Goal: Information Seeking & Learning: Learn about a topic

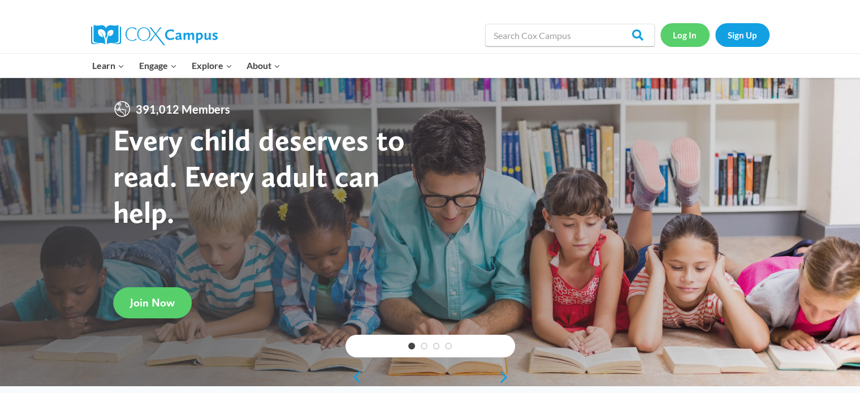
click at [686, 37] on link "Log In" at bounding box center [685, 34] width 49 height 23
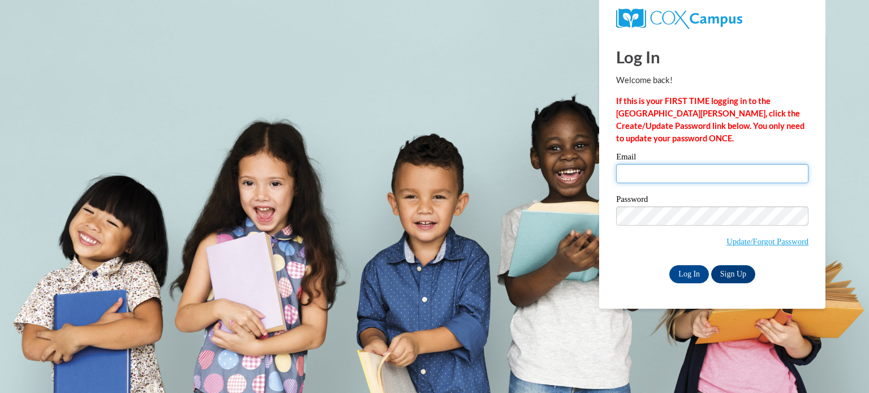
click at [679, 180] on input "Email" at bounding box center [712, 173] width 192 height 19
type input "mdzioba@kusd.edu"
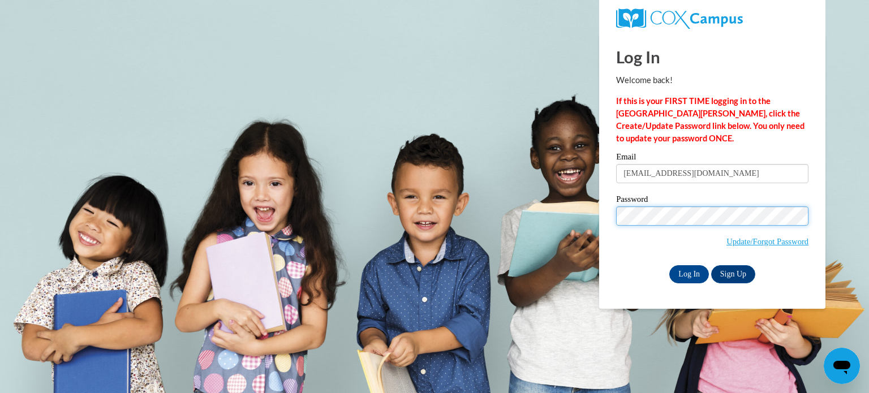
click at [669, 265] on input "Log In" at bounding box center [689, 274] width 40 height 18
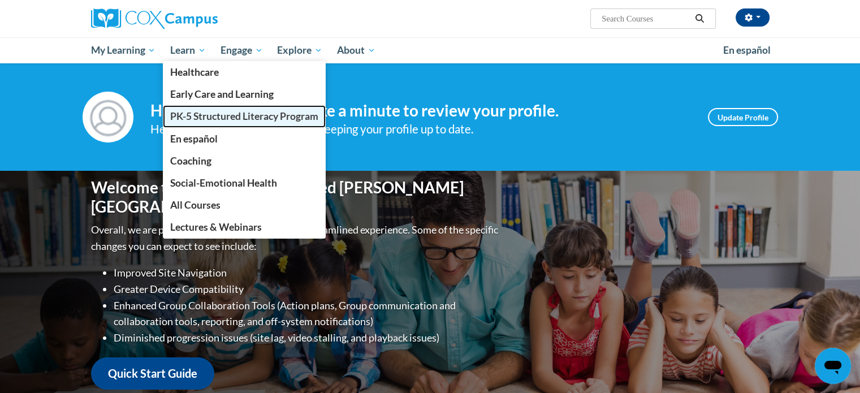
click at [244, 115] on span "PK-5 Structured Literacy Program" at bounding box center [244, 116] width 148 height 12
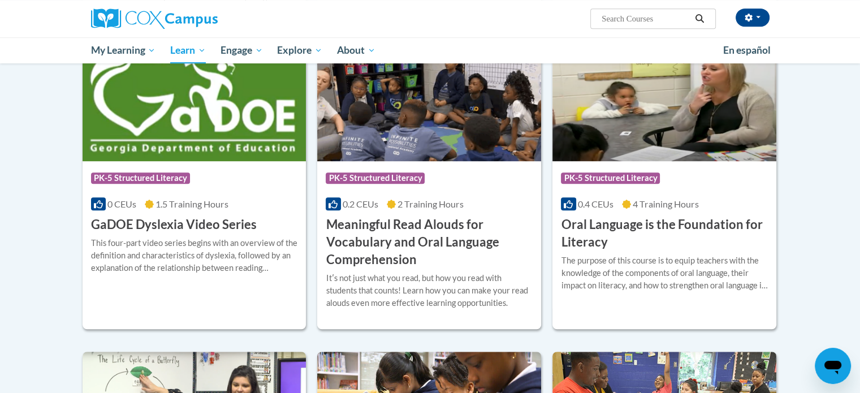
scroll to position [663, 0]
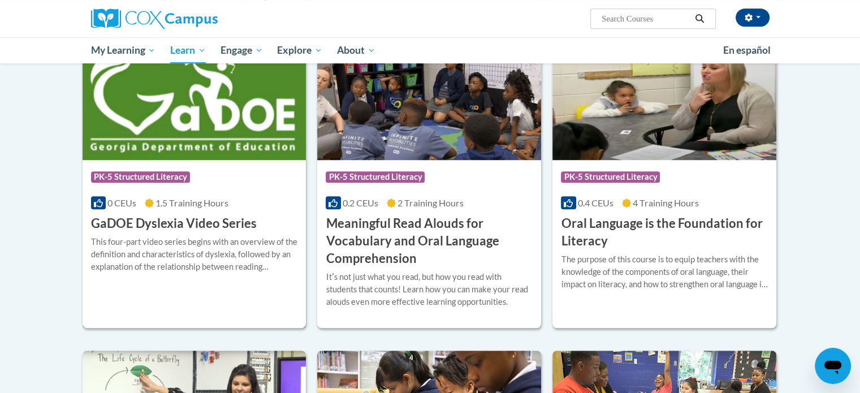
click at [202, 223] on h3 "GaDOE Dyslexia Video Series" at bounding box center [174, 224] width 166 height 18
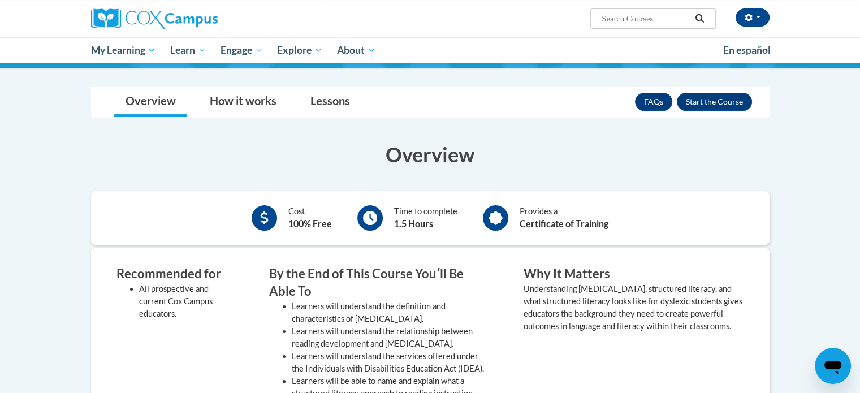
scroll to position [157, 0]
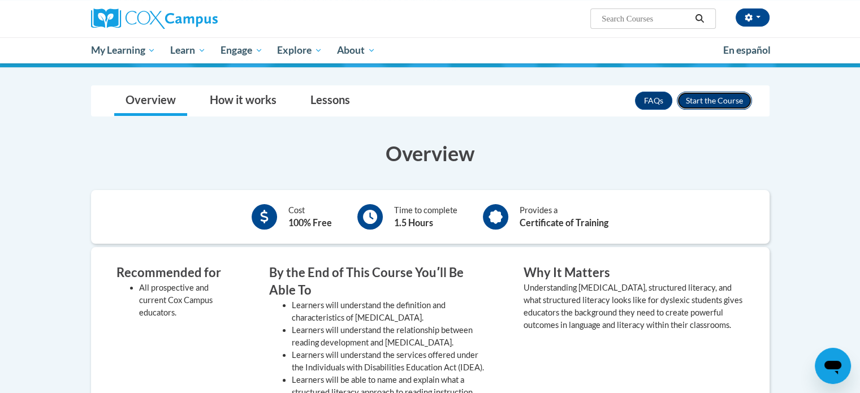
click at [717, 102] on button "Enroll" at bounding box center [714, 101] width 75 height 18
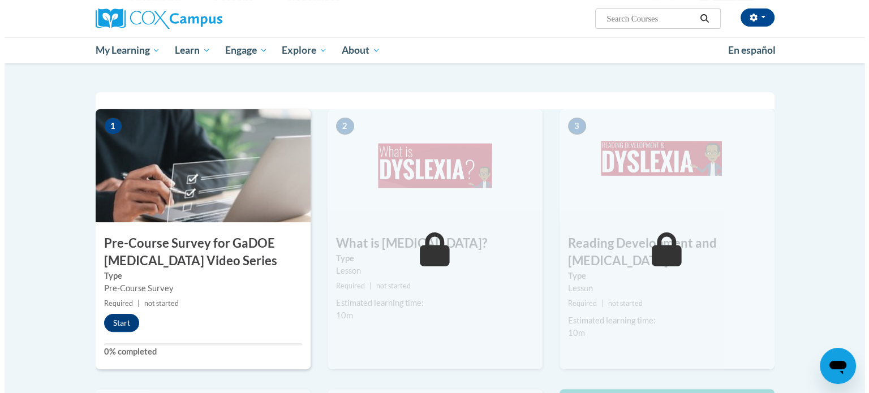
scroll to position [219, 0]
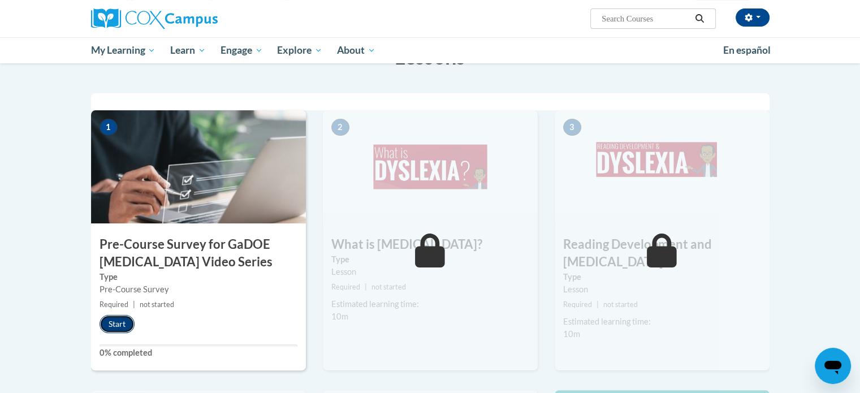
click at [119, 320] on button "Start" at bounding box center [117, 324] width 35 height 18
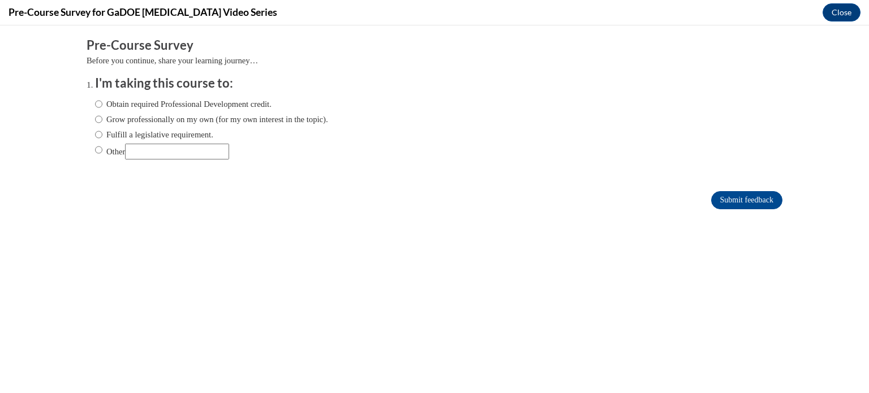
scroll to position [0, 0]
click at [95, 135] on input "Fulfill a legislative requirement." at bounding box center [98, 134] width 7 height 12
radio input "true"
click at [719, 199] on input "Submit feedback" at bounding box center [746, 200] width 71 height 18
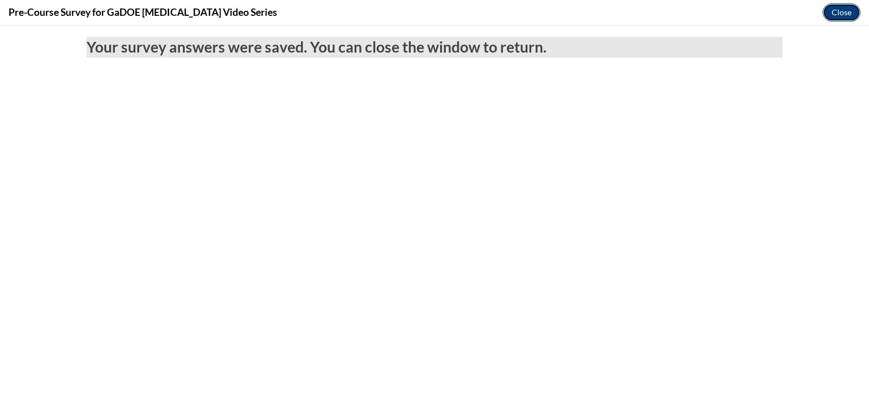
click at [838, 11] on button "Close" at bounding box center [841, 12] width 38 height 18
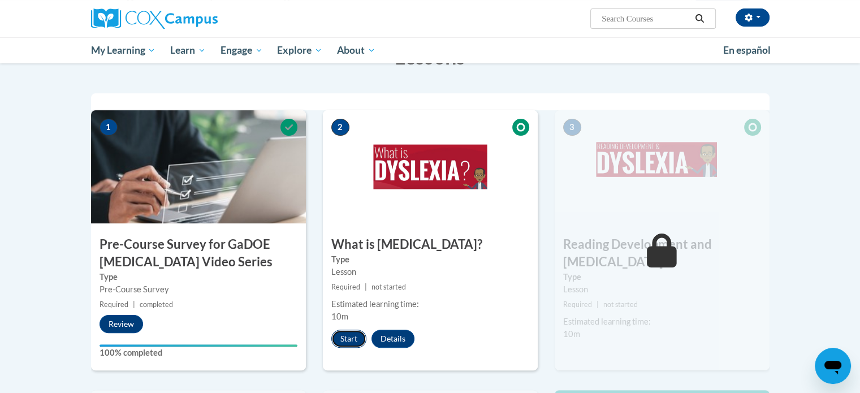
click at [340, 337] on button "Start" at bounding box center [348, 339] width 35 height 18
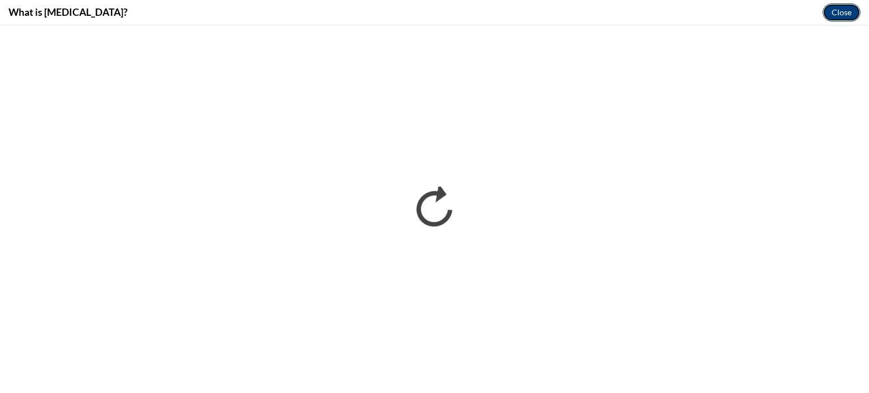
click at [846, 15] on button "Close" at bounding box center [841, 12] width 38 height 18
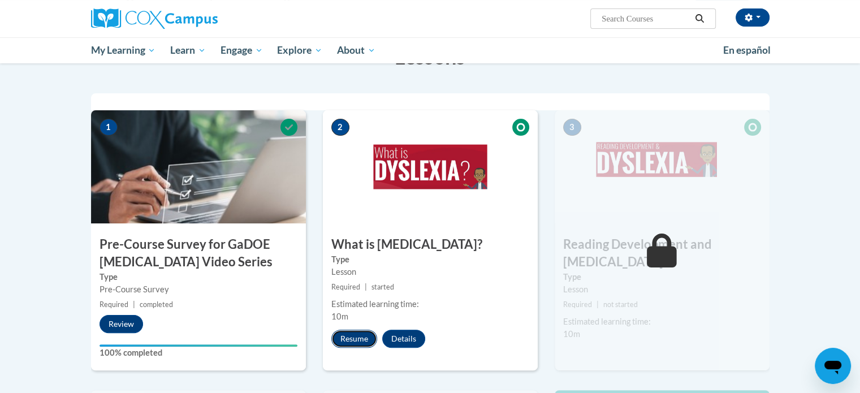
click at [347, 337] on button "Resume" at bounding box center [354, 339] width 46 height 18
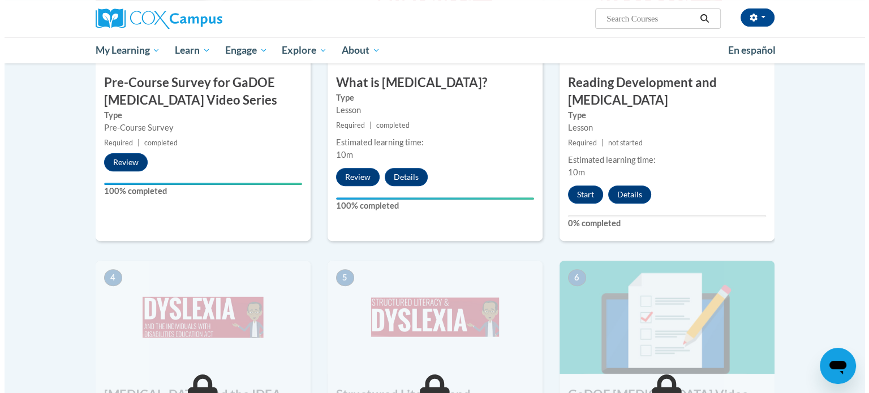
scroll to position [380, 0]
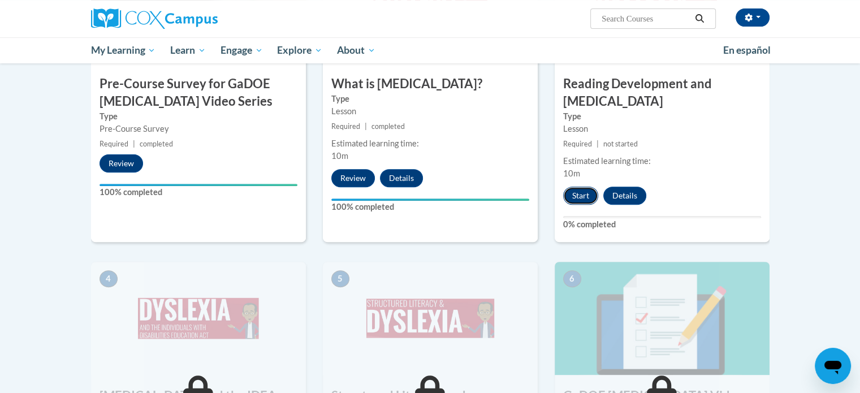
click at [579, 187] on button "Start" at bounding box center [580, 196] width 35 height 18
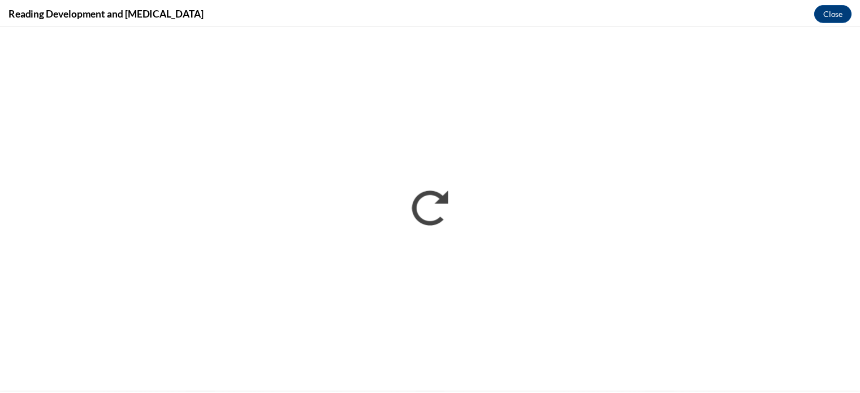
scroll to position [0, 0]
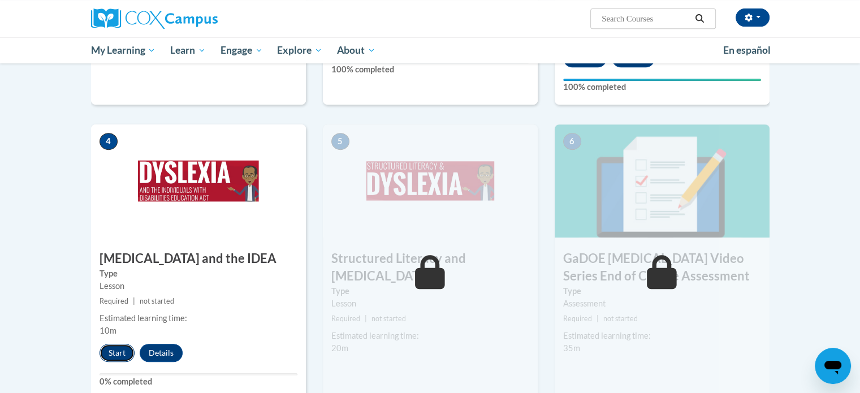
click at [118, 344] on button "Start" at bounding box center [117, 353] width 35 height 18
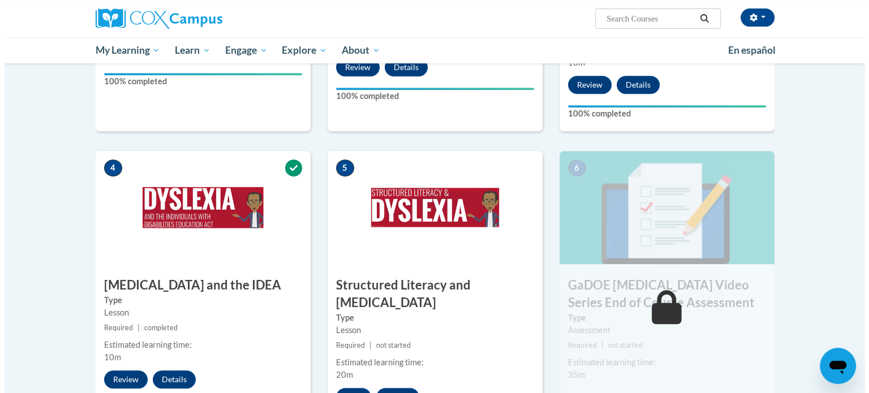
scroll to position [492, 0]
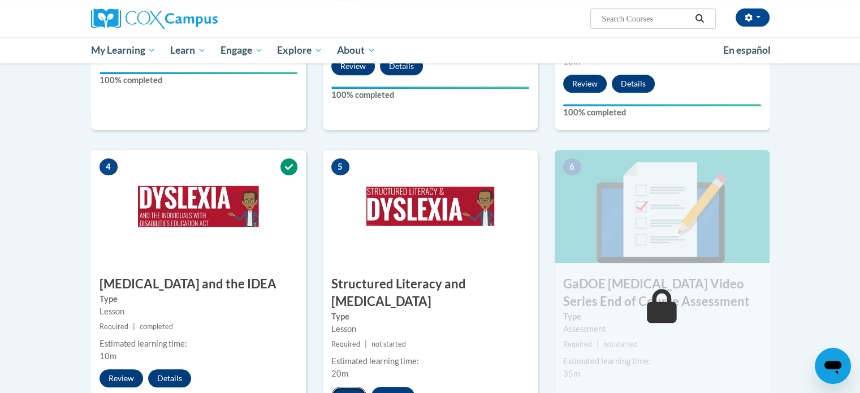
click at [351, 387] on button "Start" at bounding box center [348, 396] width 35 height 18
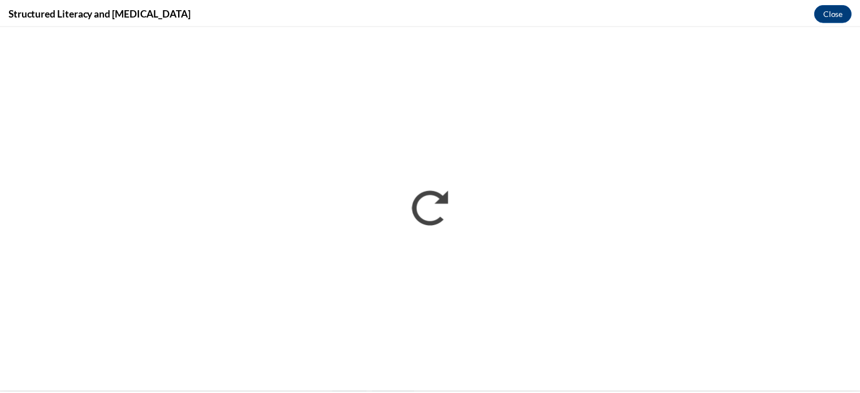
scroll to position [0, 0]
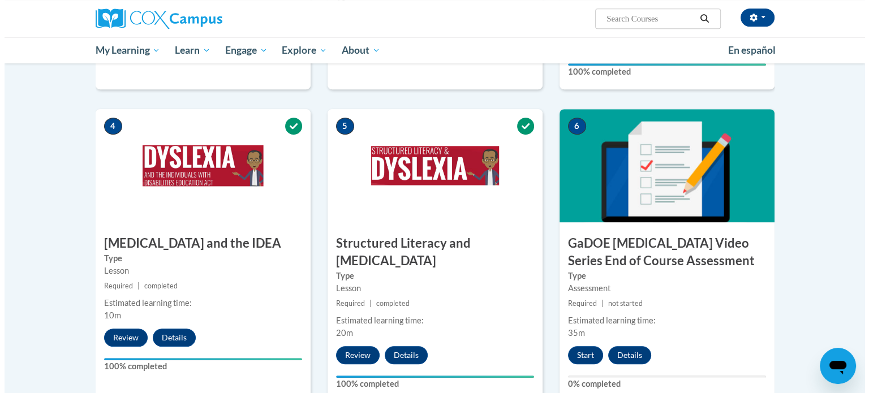
scroll to position [534, 0]
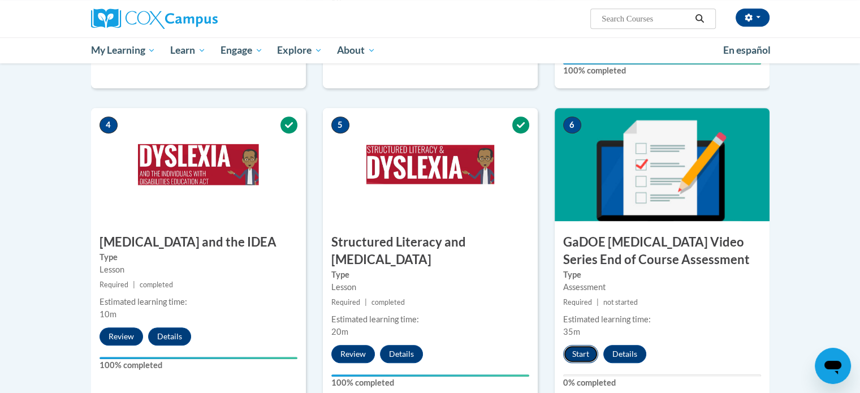
click at [579, 345] on button "Start" at bounding box center [580, 354] width 35 height 18
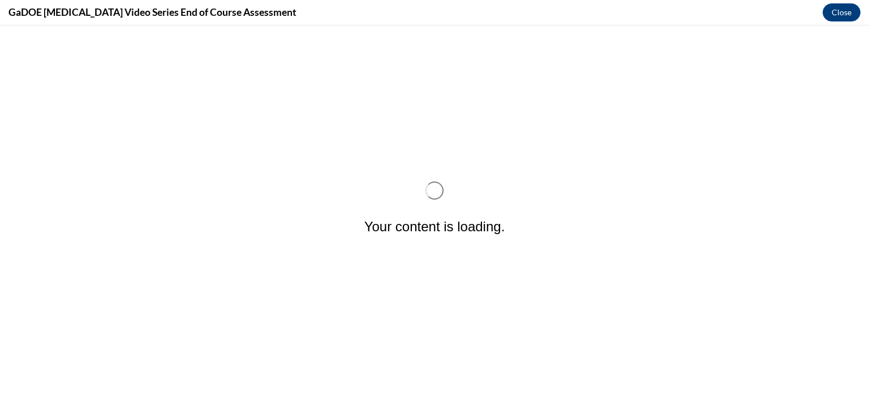
scroll to position [0, 0]
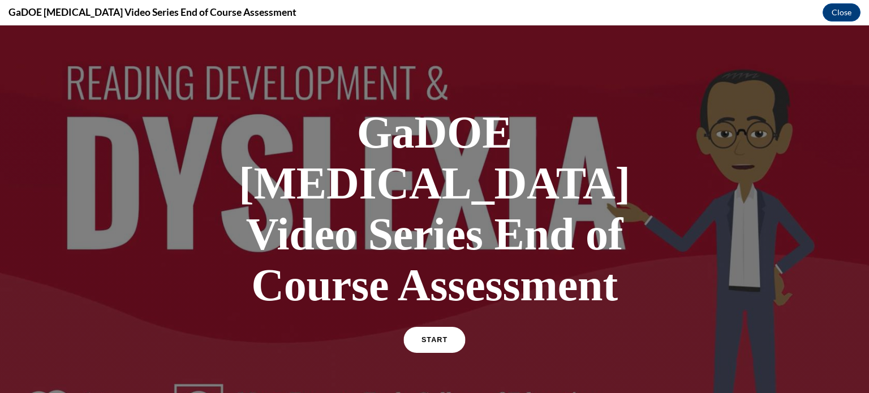
click at [421, 327] on link "START" at bounding box center [434, 340] width 62 height 26
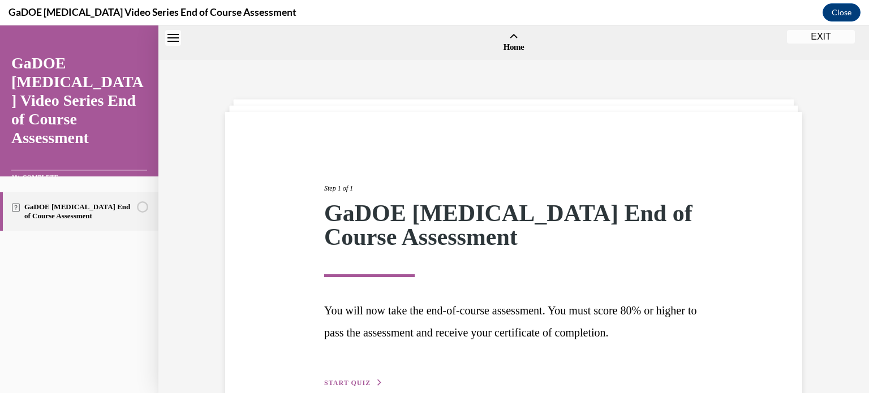
scroll to position [35, 0]
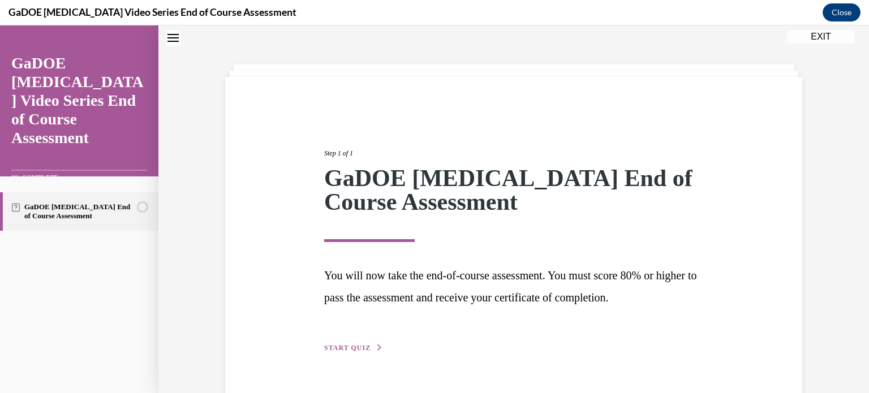
click at [357, 346] on span "START QUIZ" at bounding box center [347, 348] width 46 height 8
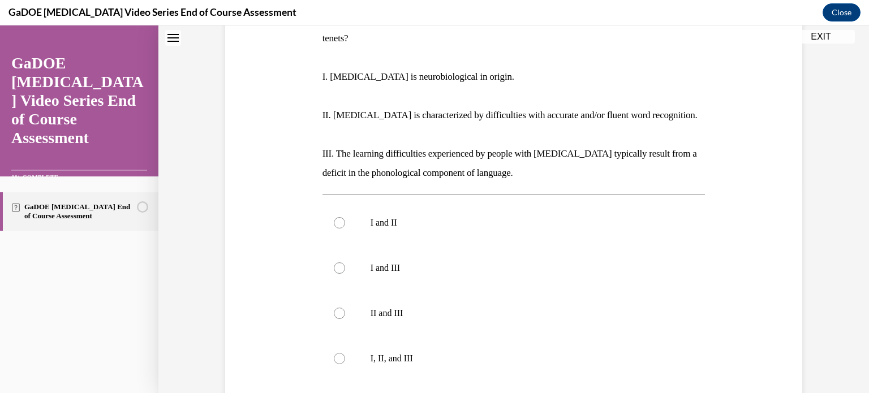
scroll to position [206, 0]
click at [335, 347] on label "I, II, and III" at bounding box center [513, 357] width 383 height 45
click at [335, 352] on input "I, II, and III" at bounding box center [339, 357] width 11 height 11
radio input "true"
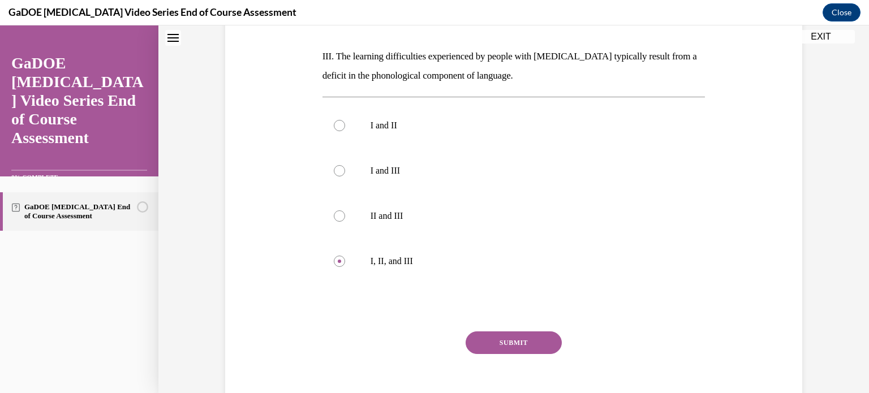
click at [501, 331] on button "SUBMIT" at bounding box center [513, 342] width 96 height 23
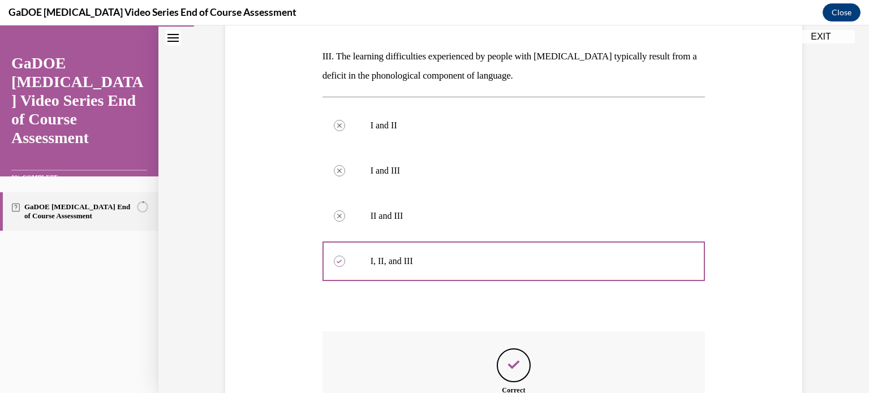
scroll to position [429, 0]
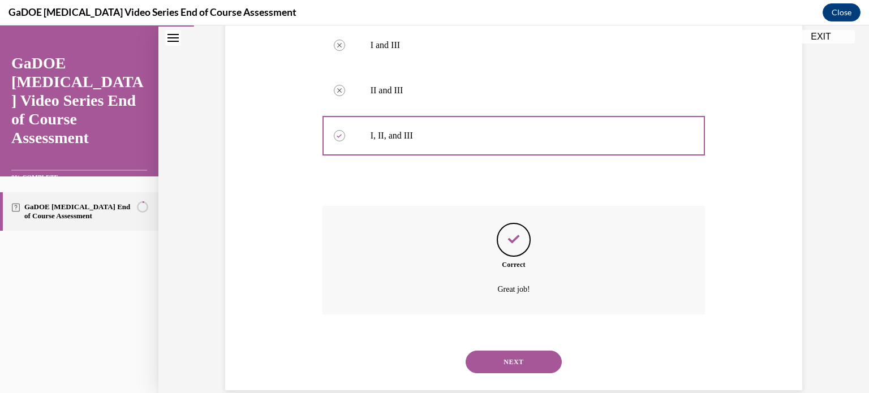
click at [498, 351] on button "NEXT" at bounding box center [513, 362] width 96 height 23
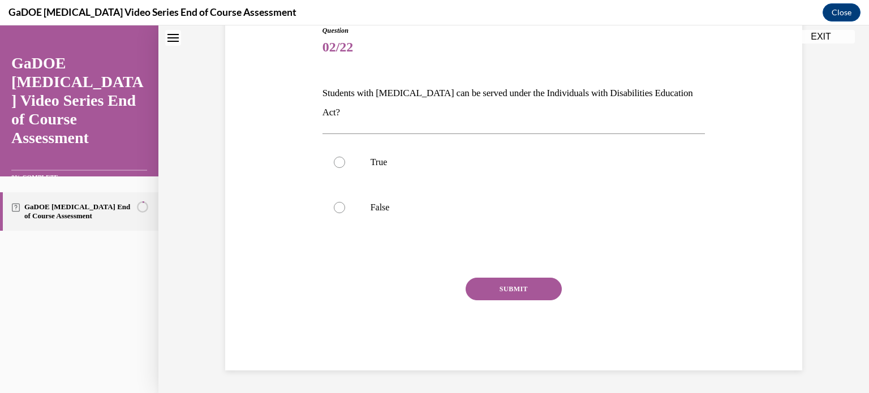
scroll to position [34, 0]
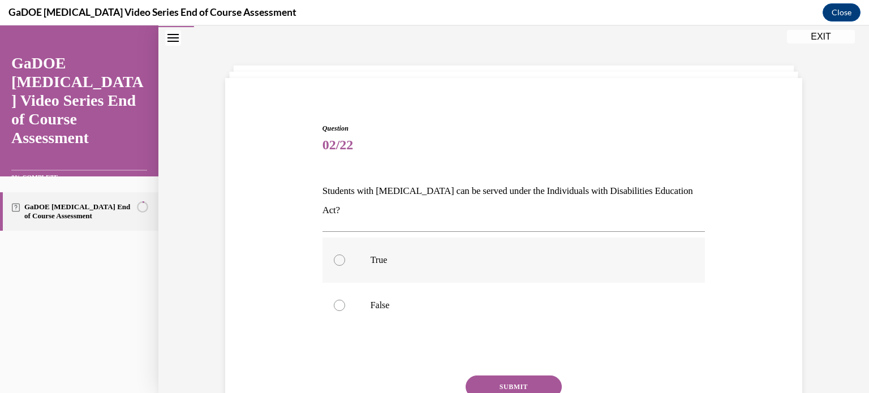
click at [335, 255] on div at bounding box center [339, 260] width 11 height 11
click at [335, 255] on input "True" at bounding box center [339, 260] width 11 height 11
radio input "true"
click at [507, 376] on button "SUBMIT" at bounding box center [513, 387] width 96 height 23
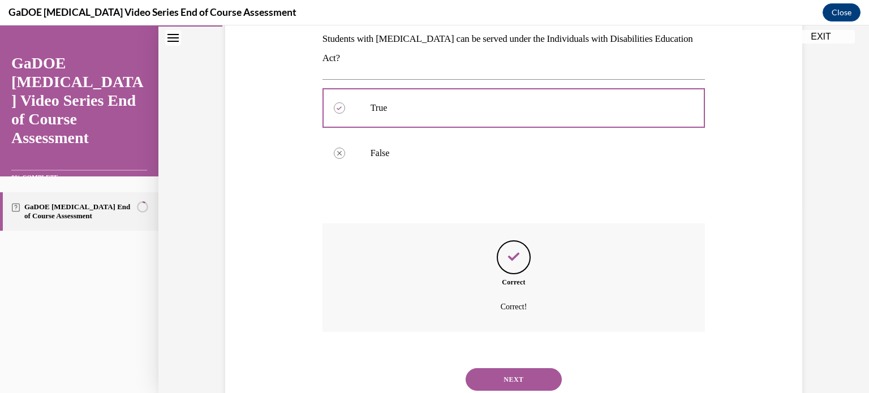
click at [506, 368] on button "NEXT" at bounding box center [513, 379] width 96 height 23
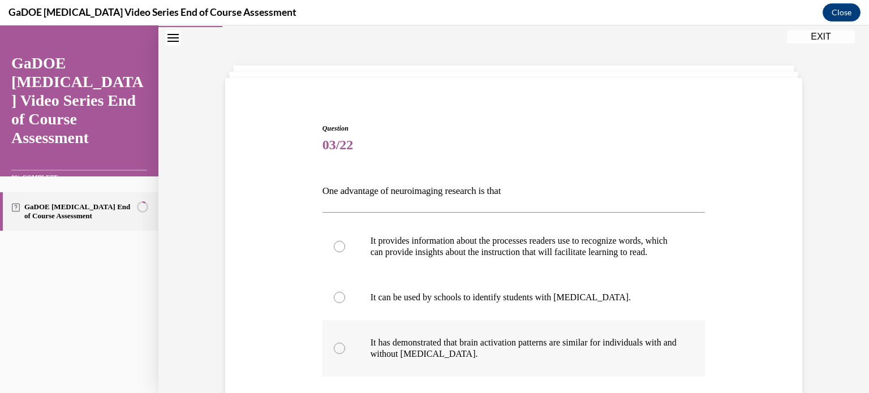
click at [337, 354] on div at bounding box center [339, 348] width 11 height 11
click at [337, 354] on input "It has demonstrated that brain activation patterns are similar for individuals …" at bounding box center [339, 348] width 11 height 11
radio input "true"
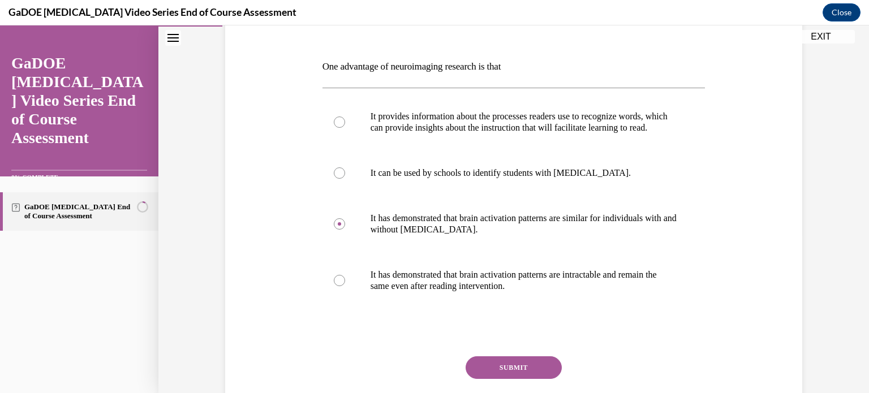
scroll to position [163, 0]
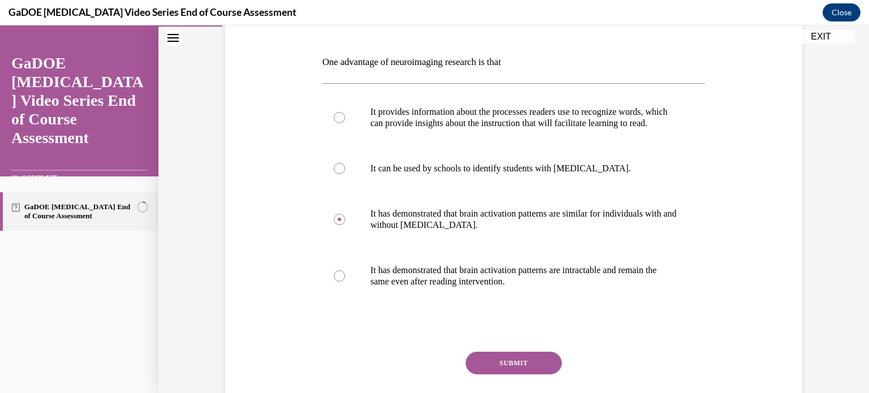
click at [279, 334] on div "Question 03/22 One advantage of neuroimaging research is that It provides infor…" at bounding box center [513, 202] width 583 height 484
click at [338, 123] on div at bounding box center [339, 117] width 11 height 11
click at [338, 123] on input "It provides information about the processes readers use to recognize words, whi…" at bounding box center [339, 117] width 11 height 11
radio input "true"
click at [495, 373] on button "SUBMIT" at bounding box center [513, 363] width 96 height 23
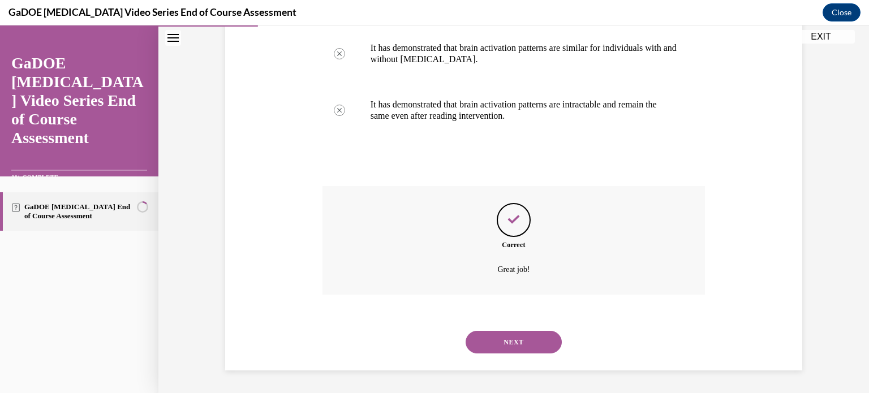
click at [500, 337] on button "NEXT" at bounding box center [513, 342] width 96 height 23
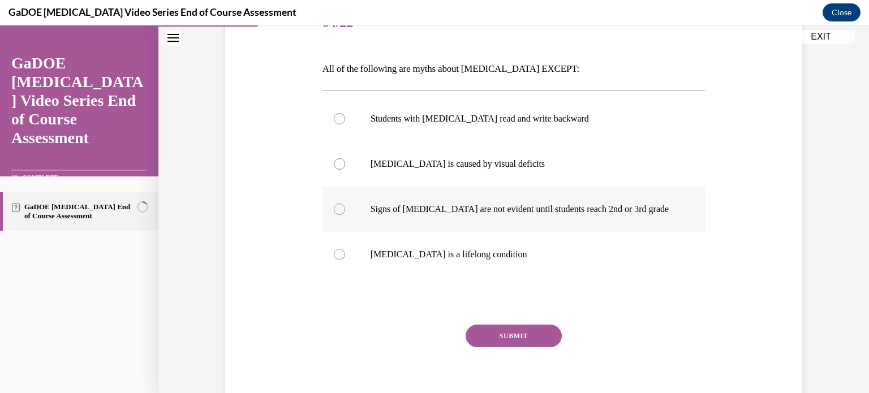
scroll to position [158, 0]
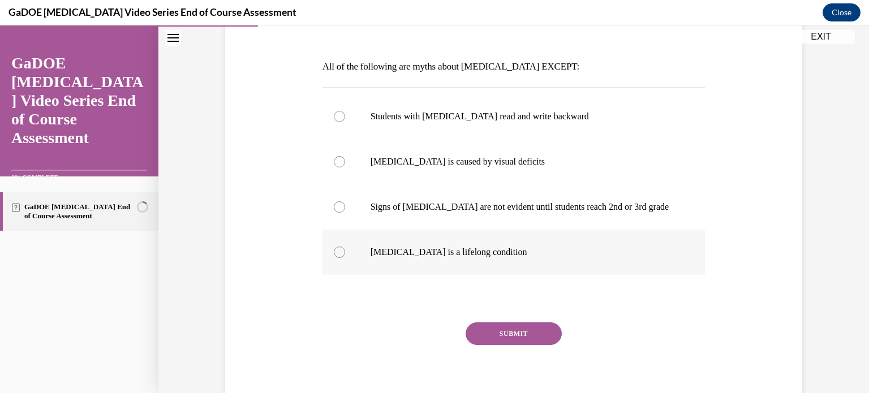
click at [338, 255] on div at bounding box center [339, 252] width 11 height 11
click at [338, 255] on input "Dyslexia is a lifelong condition" at bounding box center [339, 252] width 11 height 11
radio input "true"
click at [493, 342] on button "SUBMIT" at bounding box center [513, 333] width 96 height 23
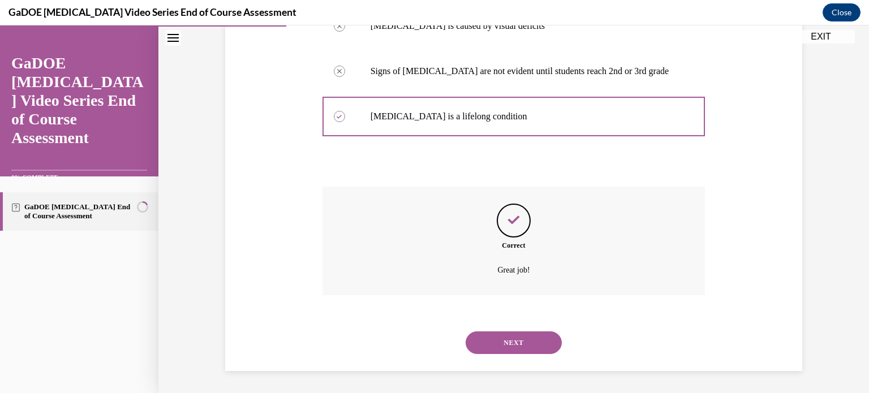
click at [490, 347] on button "NEXT" at bounding box center [513, 342] width 96 height 23
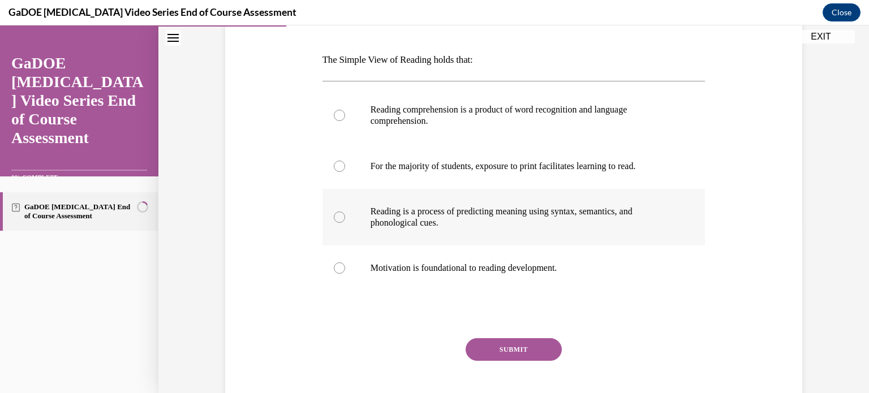
scroll to position [165, 0]
click at [334, 215] on div at bounding box center [339, 217] width 11 height 11
click at [334, 215] on input "Reading is a process of predicting meaning using syntax, semantics, and phonolo…" at bounding box center [339, 217] width 11 height 11
radio input "true"
click at [497, 347] on button "SUBMIT" at bounding box center [513, 349] width 96 height 23
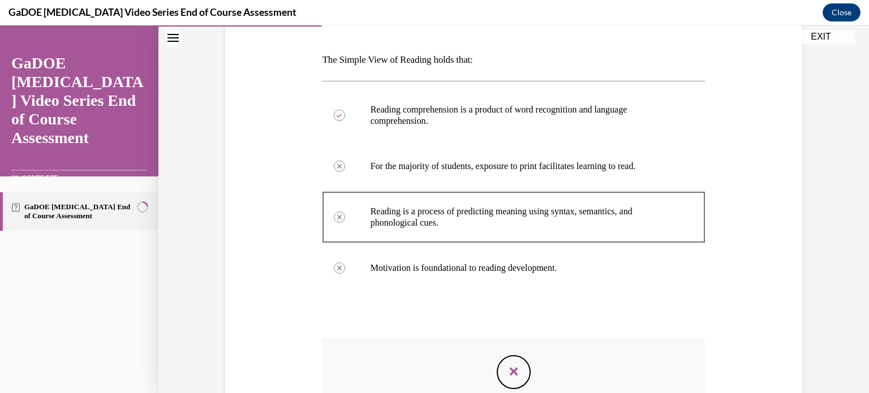
scroll to position [317, 0]
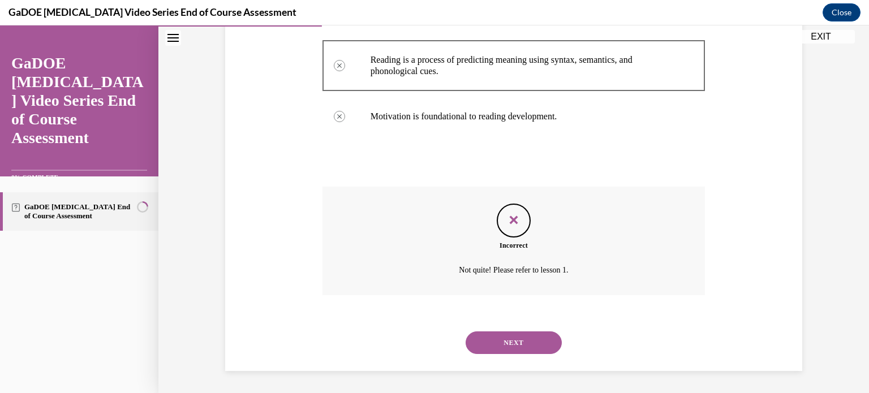
click at [493, 343] on button "NEXT" at bounding box center [513, 342] width 96 height 23
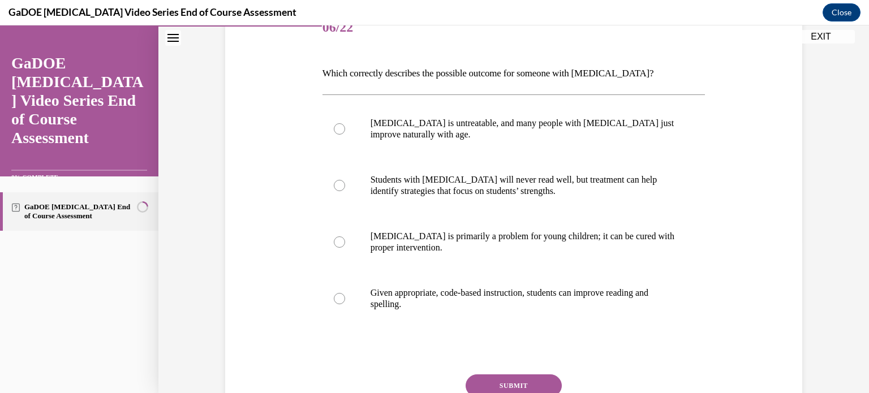
scroll to position [152, 0]
click at [338, 303] on label "Given appropriate, code-based instruction, students can improve reading and spe…" at bounding box center [513, 298] width 383 height 57
click at [338, 303] on input "Given appropriate, code-based instruction, students can improve reading and spe…" at bounding box center [339, 298] width 11 height 11
radio input "true"
click at [497, 377] on button "SUBMIT" at bounding box center [513, 385] width 96 height 23
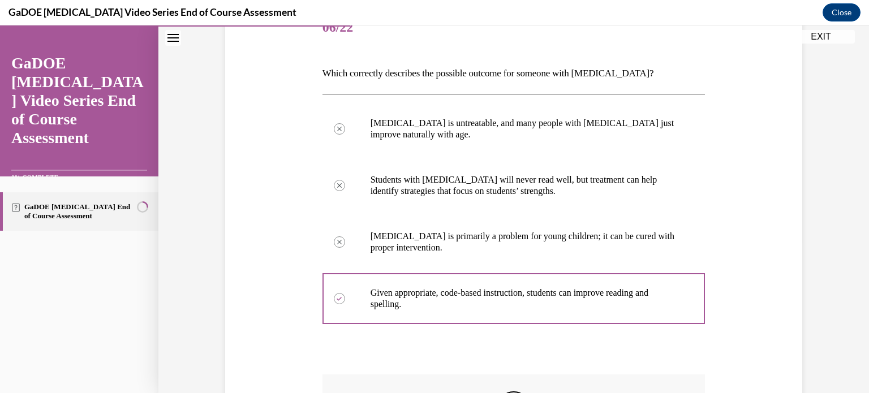
scroll to position [339, 0]
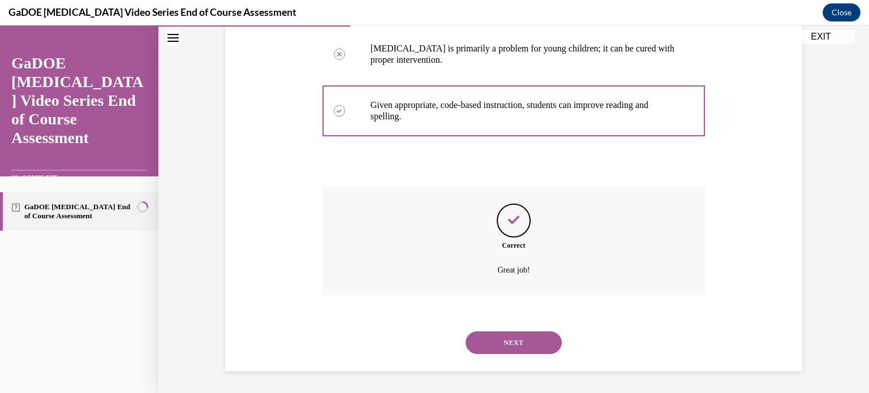
click at [504, 339] on button "NEXT" at bounding box center [513, 342] width 96 height 23
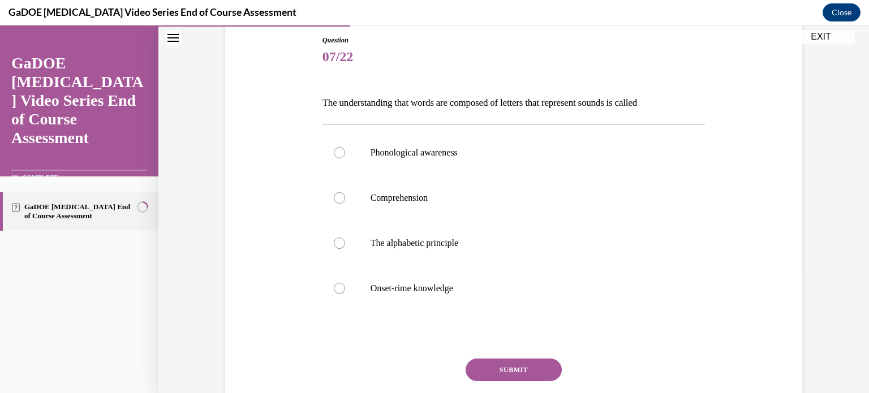
scroll to position [123, 0]
click at [334, 242] on div at bounding box center [339, 242] width 11 height 11
click at [334, 242] on input "The alphabetic principle" at bounding box center [339, 242] width 11 height 11
radio input "true"
click at [501, 363] on button "SUBMIT" at bounding box center [513, 369] width 96 height 23
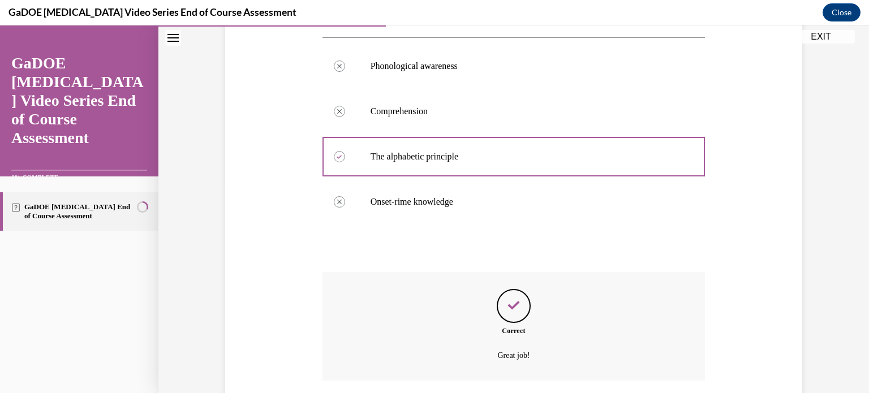
scroll to position [294, 0]
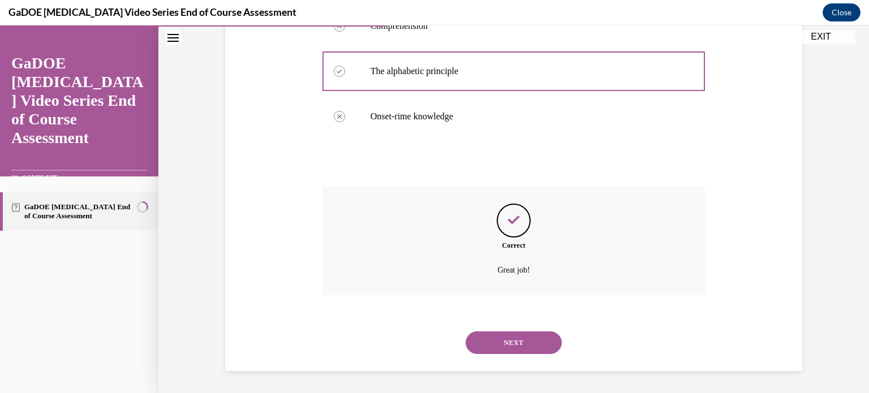
click at [493, 327] on div "NEXT" at bounding box center [513, 342] width 383 height 45
click at [493, 333] on button "NEXT" at bounding box center [513, 342] width 96 height 23
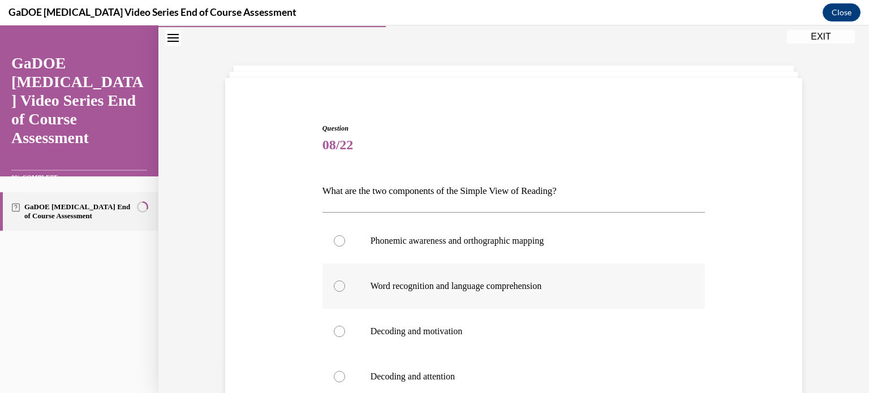
click at [336, 289] on div at bounding box center [339, 286] width 11 height 11
click at [336, 289] on input "Word recognition and language comprehension" at bounding box center [339, 286] width 11 height 11
radio input "true"
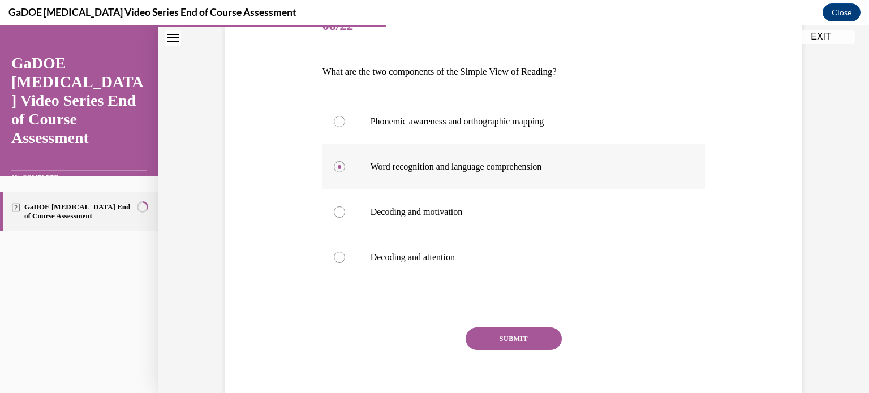
scroll to position [156, 0]
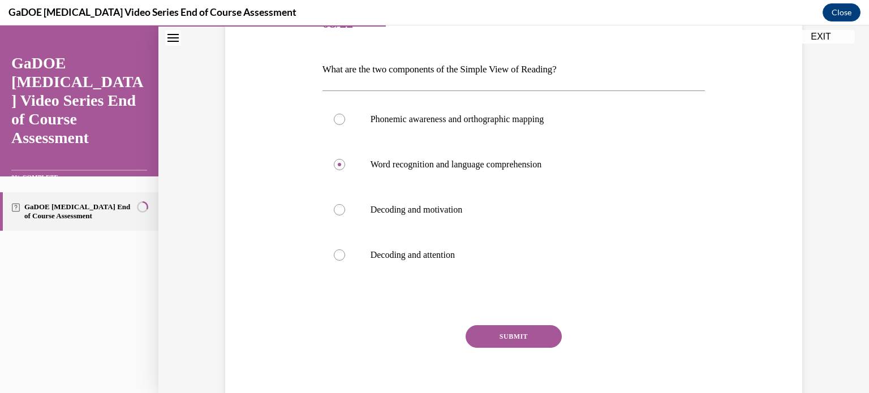
click at [496, 336] on button "SUBMIT" at bounding box center [513, 336] width 96 height 23
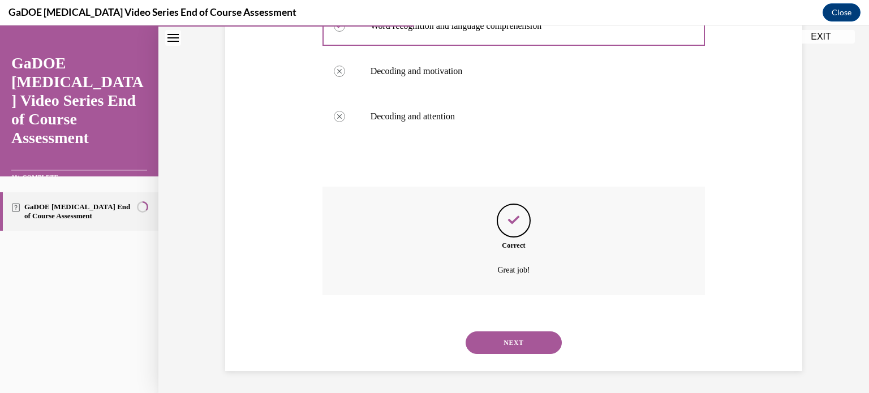
click at [496, 336] on button "NEXT" at bounding box center [513, 342] width 96 height 23
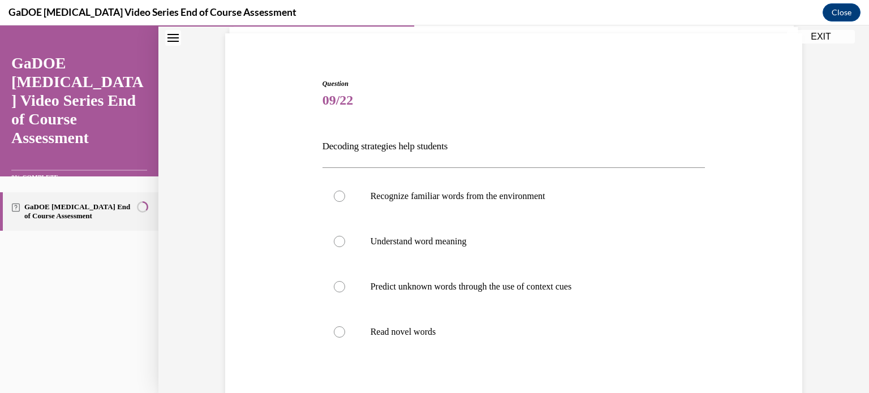
scroll to position [81, 0]
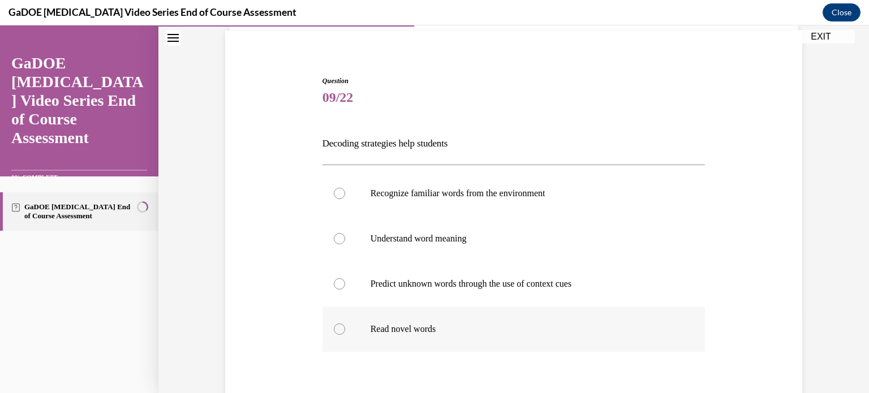
click at [339, 330] on div at bounding box center [339, 329] width 11 height 11
click at [339, 330] on input "Read novel words" at bounding box center [339, 329] width 11 height 11
radio input "true"
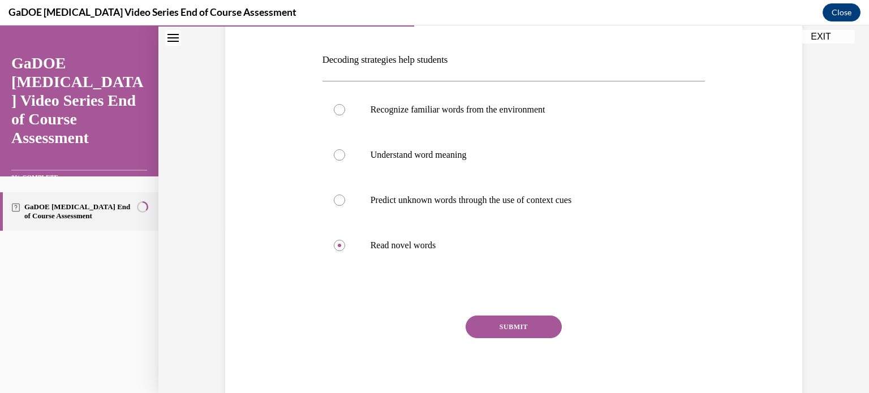
scroll to position [165, 0]
click at [490, 332] on button "SUBMIT" at bounding box center [513, 327] width 96 height 23
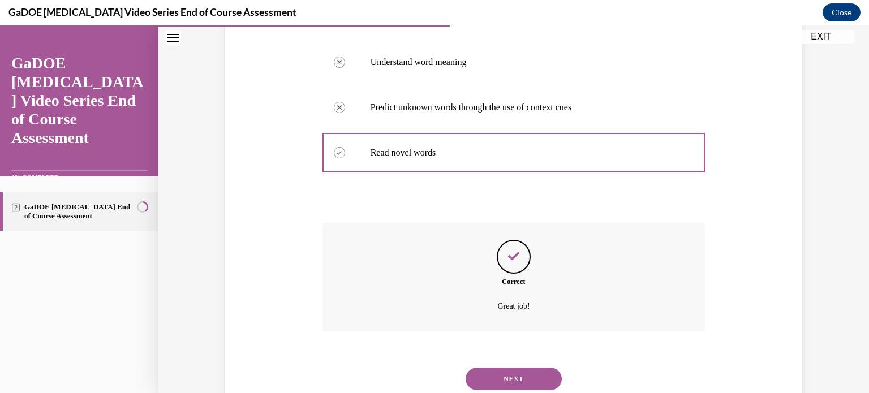
click at [496, 373] on button "NEXT" at bounding box center [513, 379] width 96 height 23
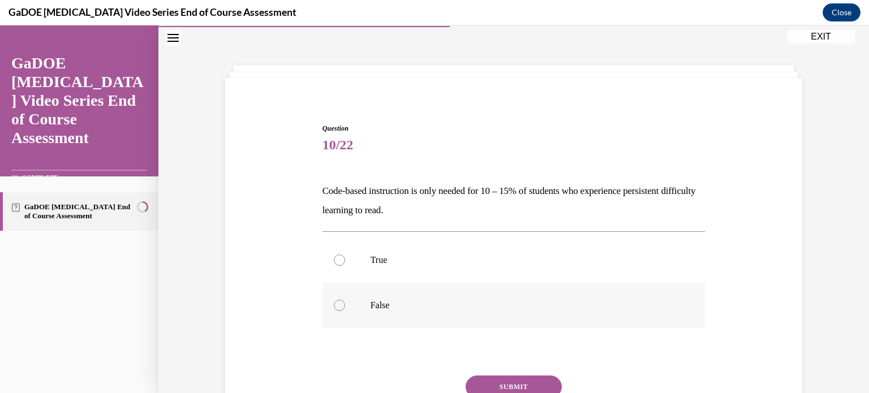
click at [327, 306] on label "False" at bounding box center [513, 305] width 383 height 45
click at [334, 306] on input "False" at bounding box center [339, 305] width 11 height 11
radio input "true"
click at [514, 385] on button "SUBMIT" at bounding box center [513, 387] width 96 height 23
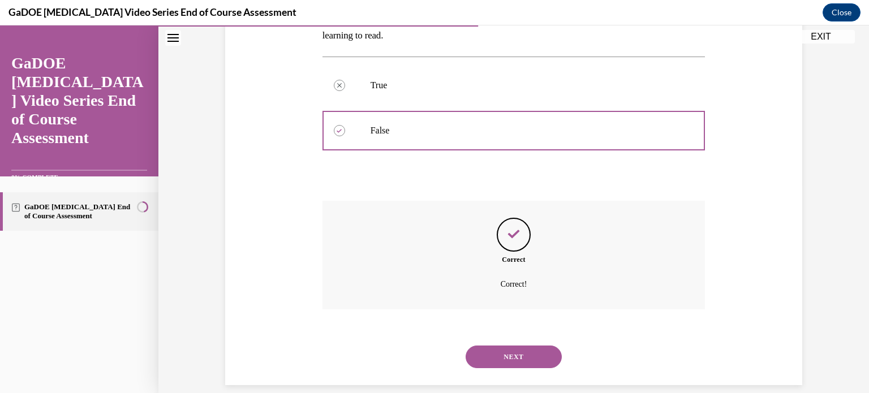
click at [479, 353] on button "NEXT" at bounding box center [513, 357] width 96 height 23
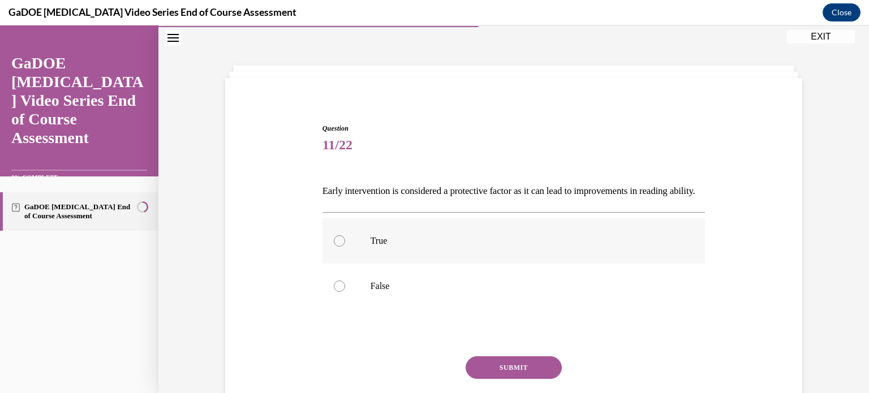
click at [337, 247] on div at bounding box center [339, 240] width 11 height 11
click at [337, 247] on input "True" at bounding box center [339, 240] width 11 height 11
radio input "true"
click at [490, 379] on button "SUBMIT" at bounding box center [513, 367] width 96 height 23
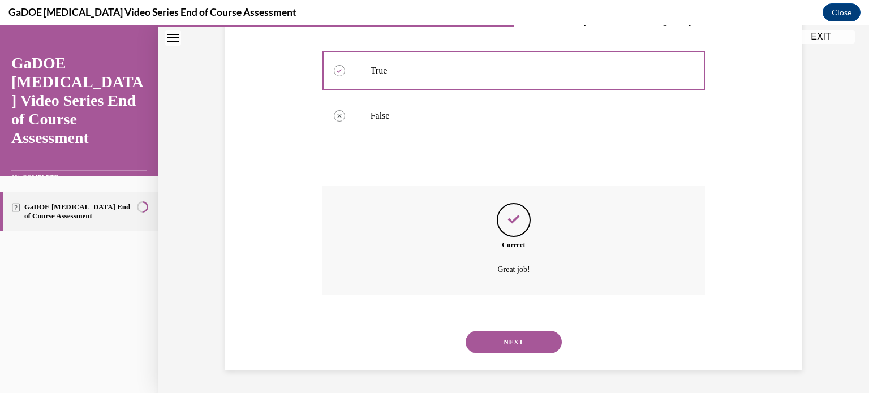
scroll to position [223, 0]
click at [487, 335] on button "NEXT" at bounding box center [513, 342] width 96 height 23
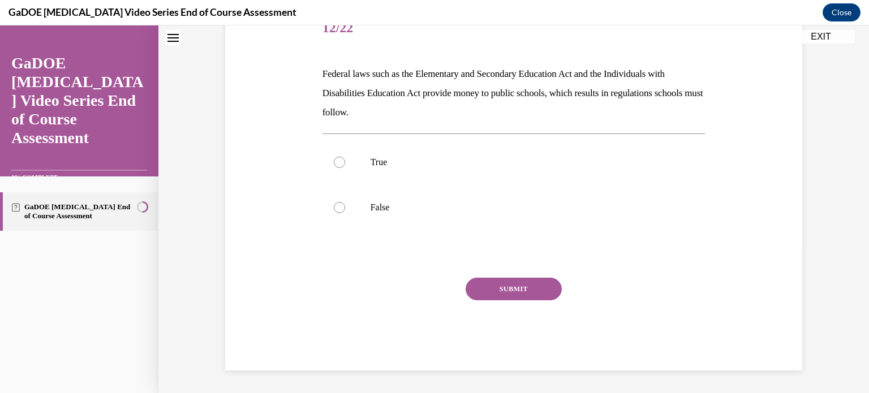
scroll to position [34, 0]
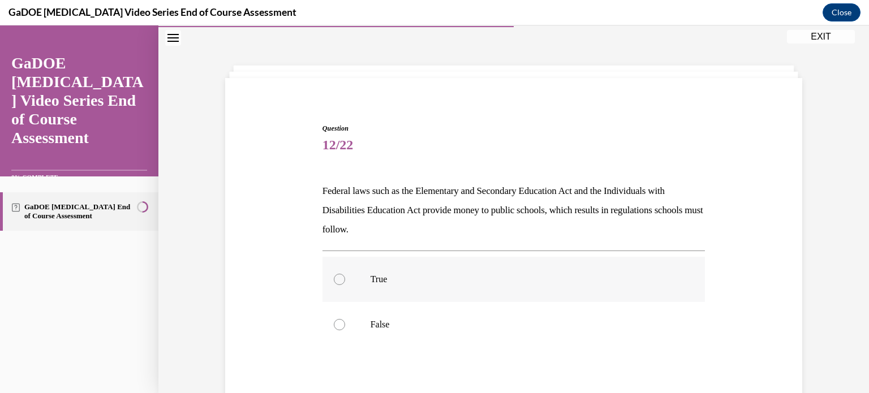
click at [334, 281] on div at bounding box center [339, 279] width 11 height 11
click at [334, 281] on input "True" at bounding box center [339, 279] width 11 height 11
radio input "true"
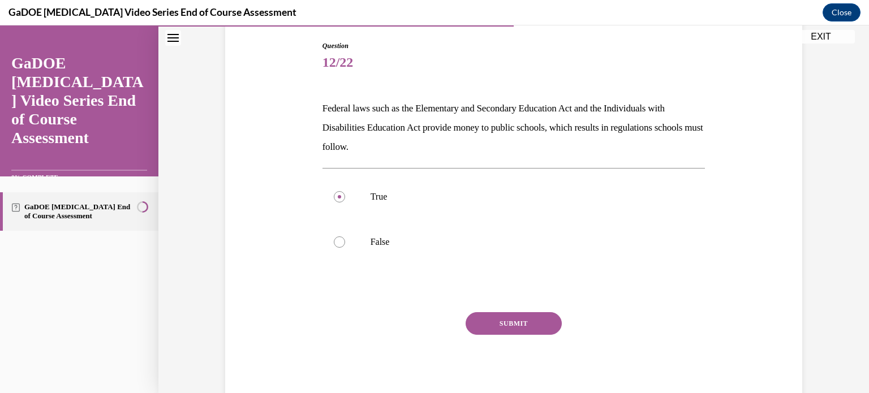
click at [480, 326] on button "SUBMIT" at bounding box center [513, 323] width 96 height 23
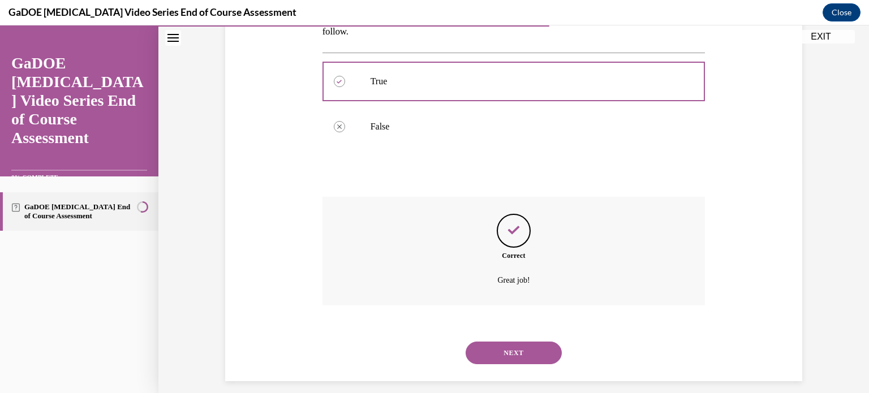
scroll to position [232, 0]
click at [497, 348] on button "NEXT" at bounding box center [513, 352] width 96 height 23
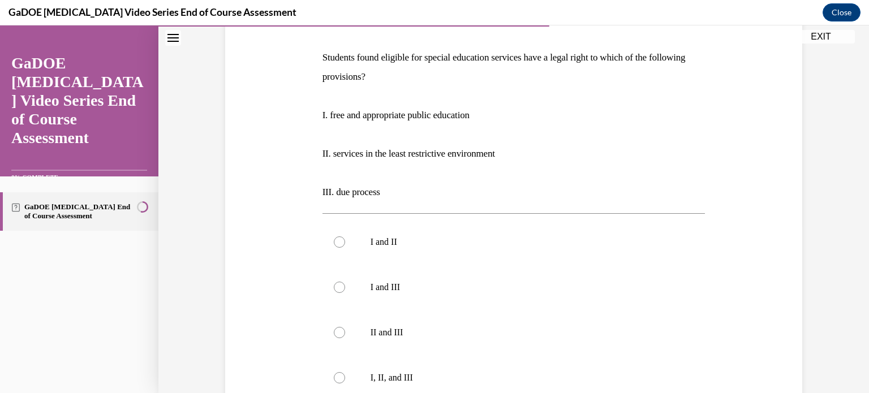
scroll to position [183, 0]
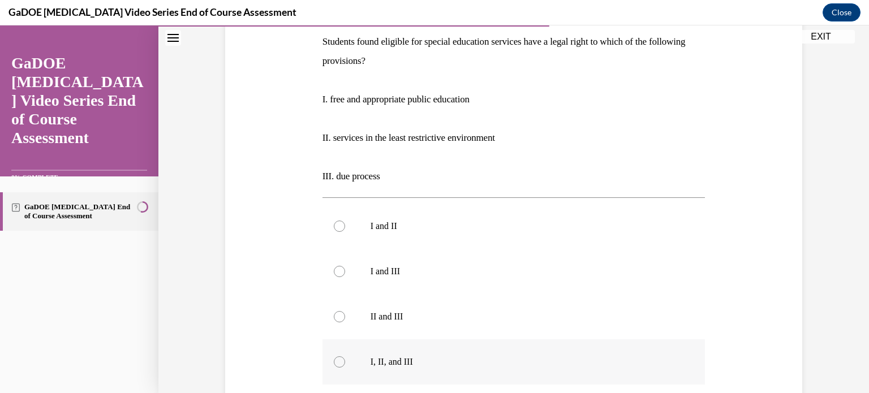
click at [335, 363] on div at bounding box center [339, 361] width 11 height 11
click at [335, 363] on input "I, II, and III" at bounding box center [339, 361] width 11 height 11
radio input "true"
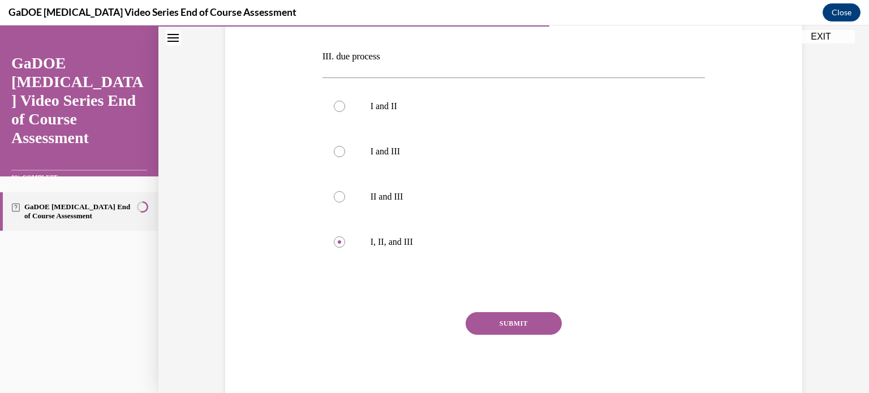
click at [481, 322] on button "SUBMIT" at bounding box center [513, 323] width 96 height 23
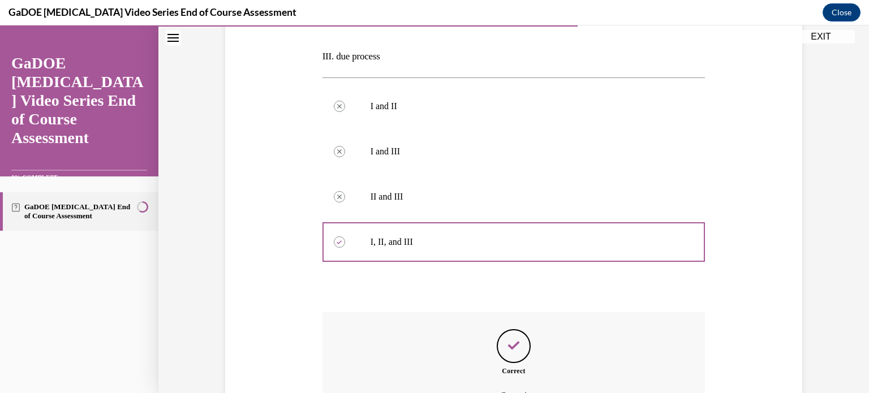
scroll to position [429, 0]
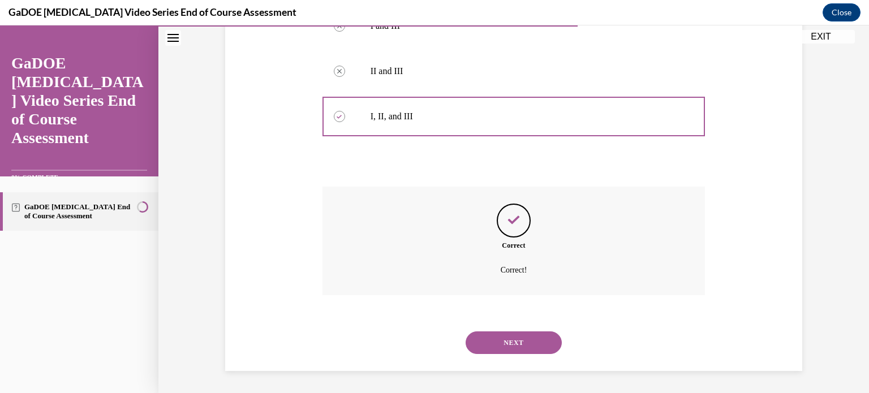
click at [504, 335] on button "NEXT" at bounding box center [513, 342] width 96 height 23
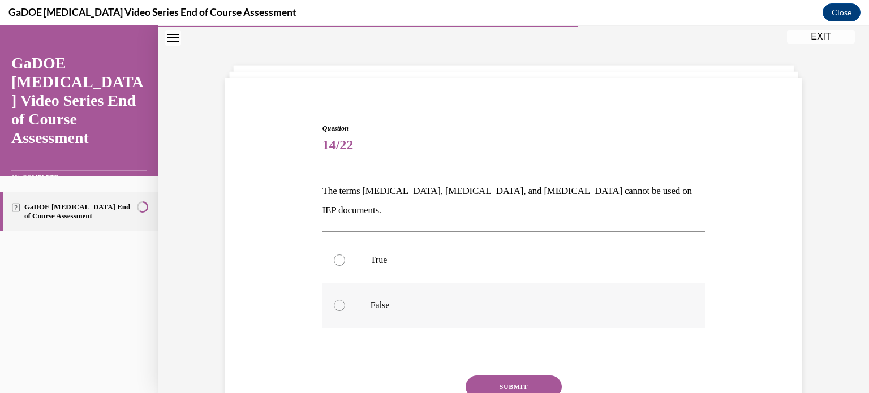
click at [335, 300] on div at bounding box center [339, 305] width 11 height 11
click at [335, 300] on input "False" at bounding box center [339, 305] width 11 height 11
radio input "true"
click at [483, 376] on button "SUBMIT" at bounding box center [513, 387] width 96 height 23
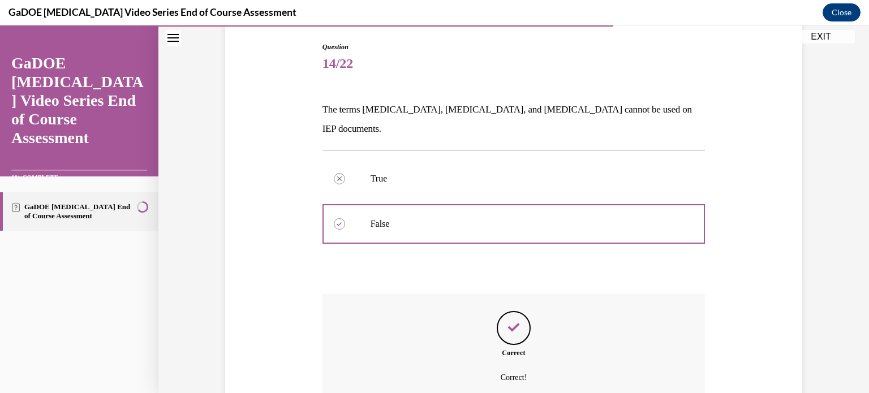
scroll to position [152, 0]
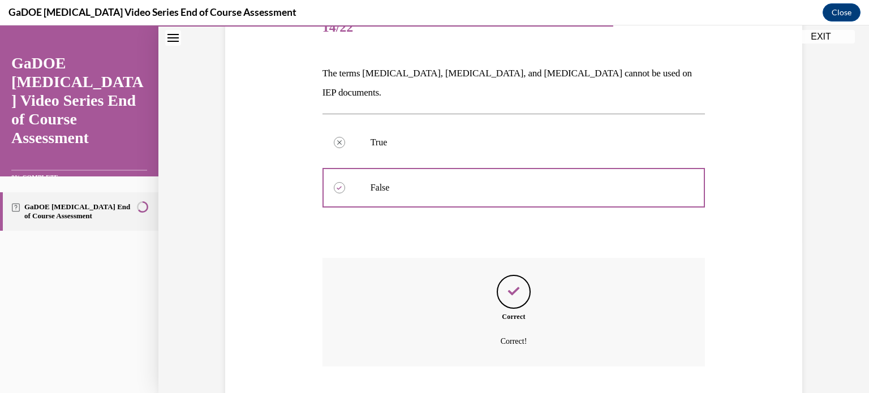
drag, startPoint x: 483, startPoint y: 366, endPoint x: 486, endPoint y: 386, distance: 20.0
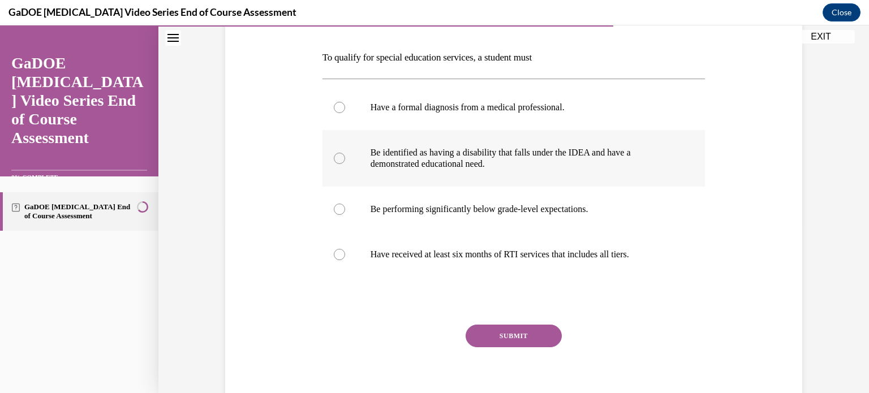
scroll to position [176, 0]
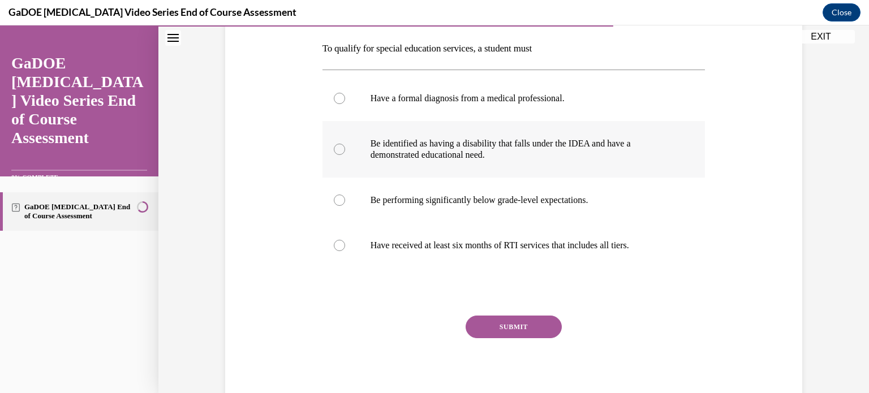
click at [341, 153] on label "Be identified as having a disability that falls under the IDEA and have a demon…" at bounding box center [513, 149] width 383 height 57
click at [341, 153] on input "Be identified as having a disability that falls under the IDEA and have a demon…" at bounding box center [339, 149] width 11 height 11
radio input "true"
click at [494, 327] on button "SUBMIT" at bounding box center [513, 327] width 96 height 23
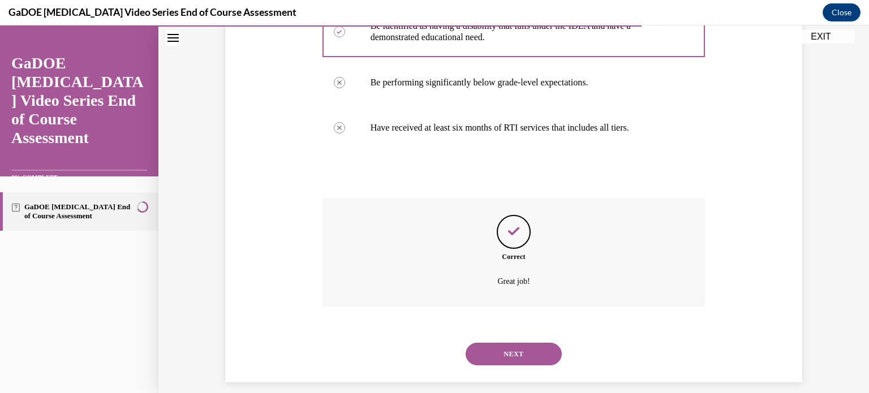
scroll to position [305, 0]
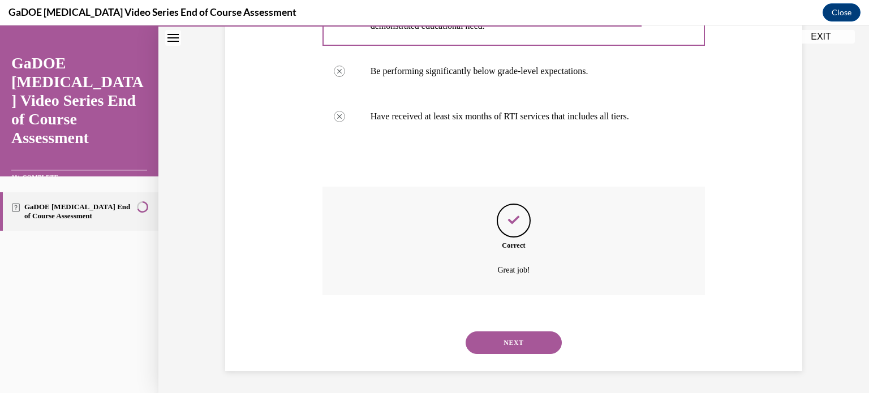
click at [494, 337] on button "NEXT" at bounding box center [513, 342] width 96 height 23
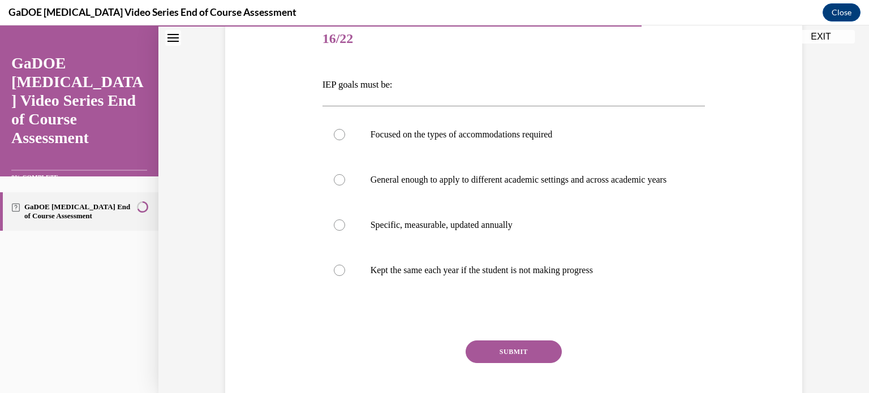
scroll to position [145, 0]
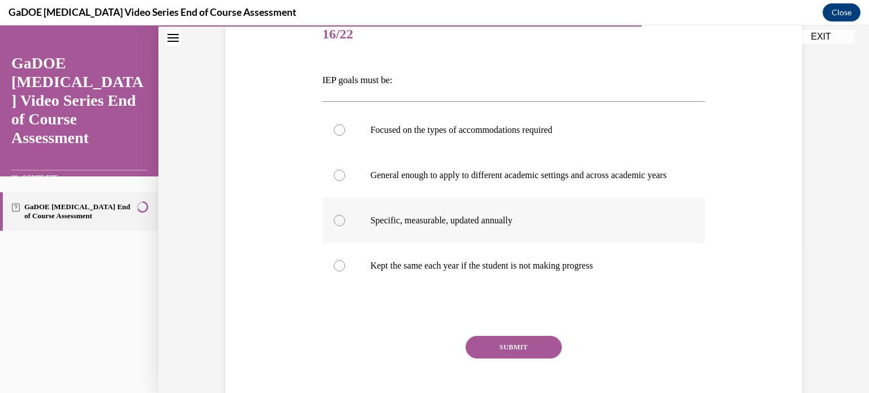
click at [337, 226] on div at bounding box center [339, 220] width 11 height 11
click at [337, 226] on input "Specific, measurable, updated annually" at bounding box center [339, 220] width 11 height 11
radio input "true"
click at [478, 356] on button "SUBMIT" at bounding box center [513, 347] width 96 height 23
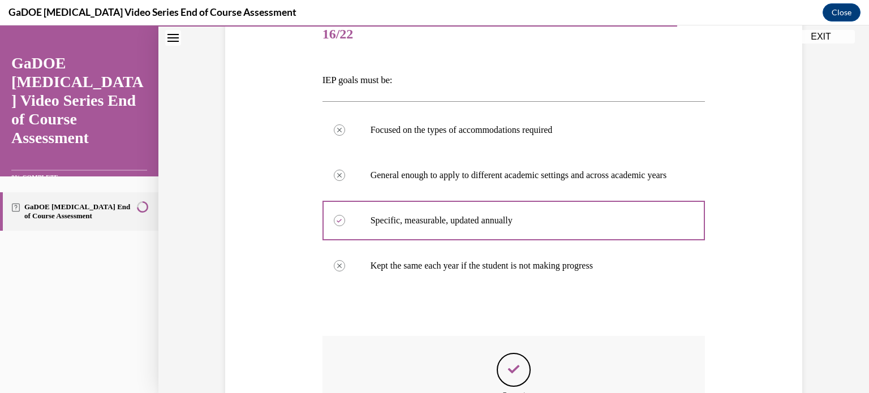
scroll to position [305, 0]
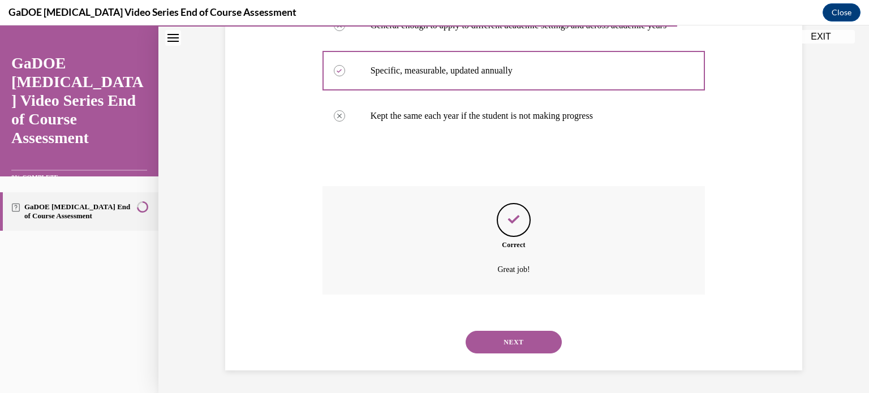
click at [495, 344] on button "NEXT" at bounding box center [513, 342] width 96 height 23
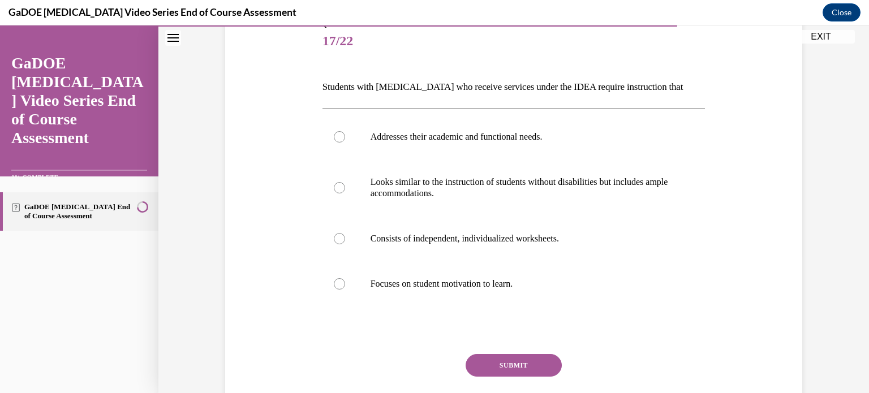
scroll to position [138, 0]
click at [334, 140] on div at bounding box center [339, 136] width 11 height 11
click at [334, 140] on input "Addresses their academic and functional needs." at bounding box center [339, 136] width 11 height 11
radio input "true"
click at [498, 363] on button "SUBMIT" at bounding box center [513, 365] width 96 height 23
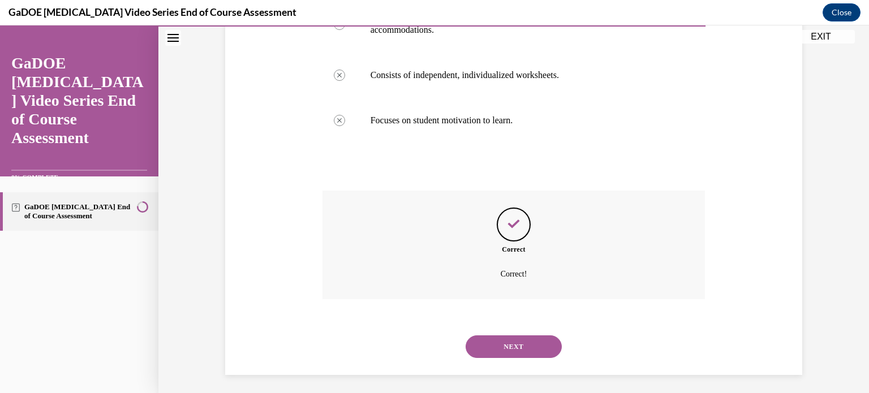
scroll to position [305, 0]
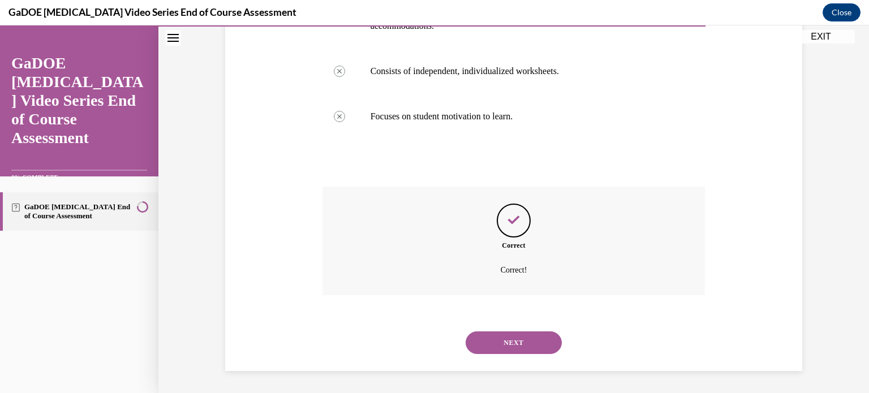
click at [506, 339] on button "NEXT" at bounding box center [513, 342] width 96 height 23
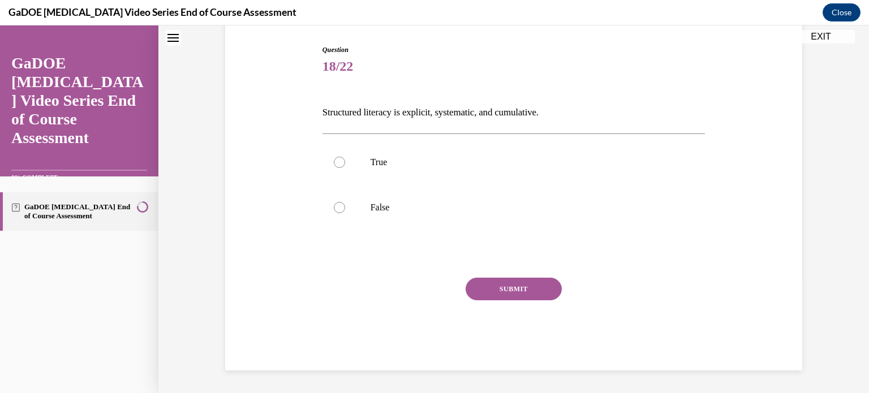
scroll to position [34, 0]
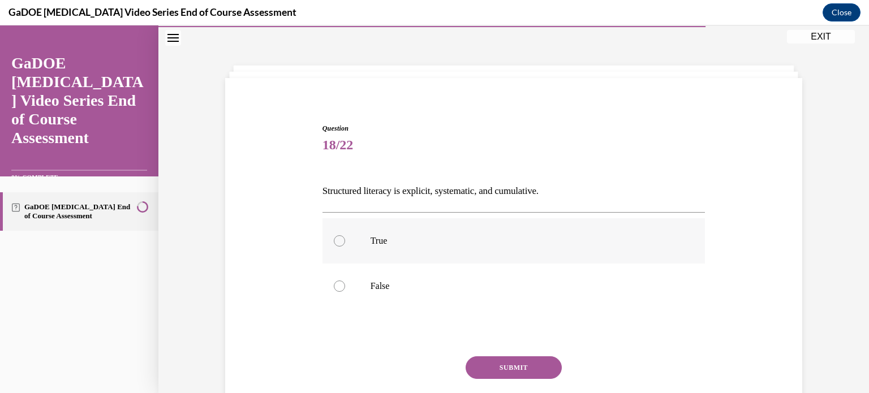
click at [335, 239] on div at bounding box center [339, 240] width 11 height 11
click at [335, 239] on input "True" at bounding box center [339, 240] width 11 height 11
radio input "true"
click at [497, 367] on button "SUBMIT" at bounding box center [513, 367] width 96 height 23
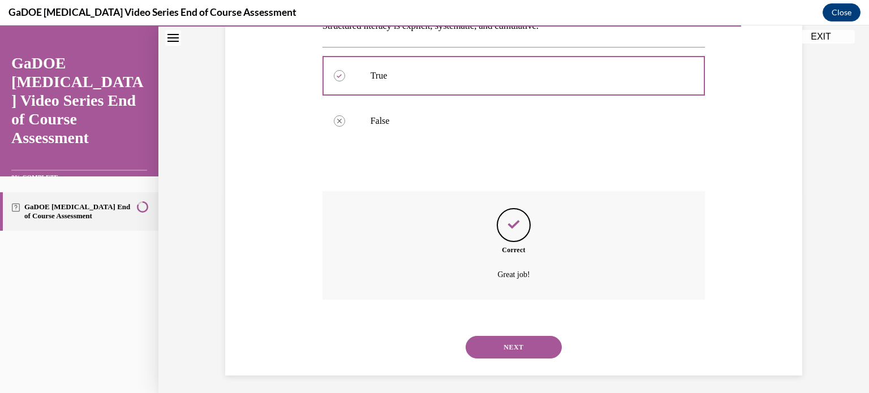
scroll to position [204, 0]
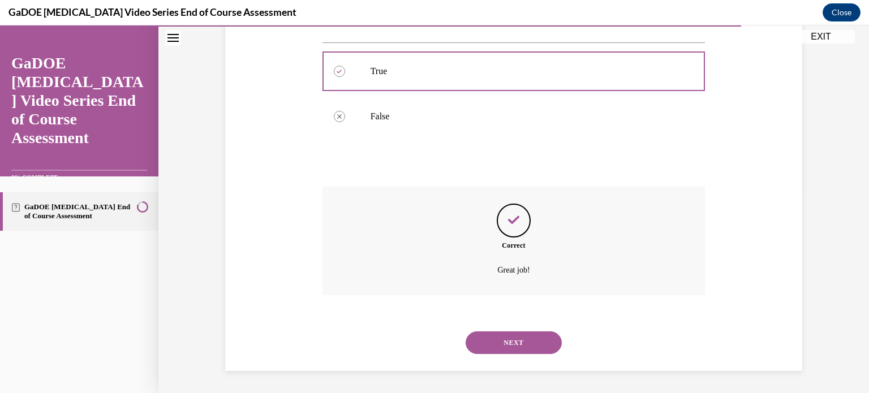
click at [501, 335] on button "NEXT" at bounding box center [513, 342] width 96 height 23
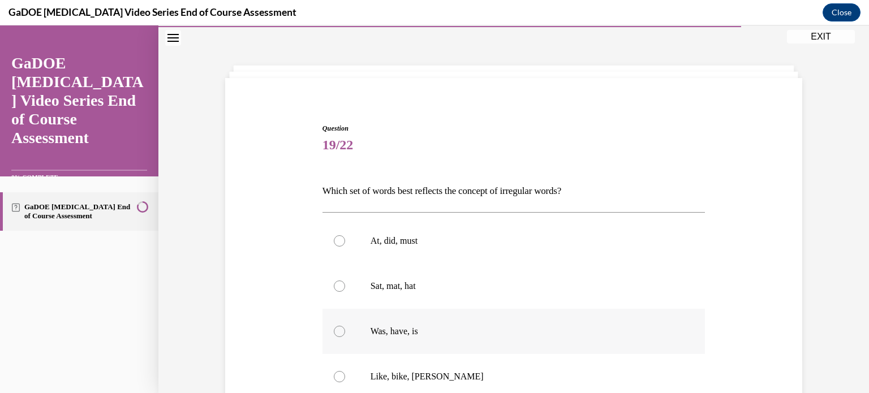
click at [334, 334] on div at bounding box center [339, 331] width 11 height 11
click at [334, 334] on input "Was, have, is" at bounding box center [339, 331] width 11 height 11
radio input "true"
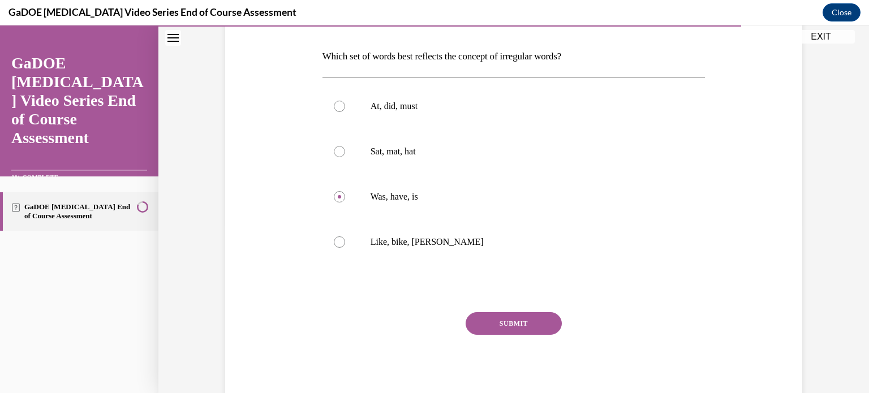
click at [498, 321] on button "SUBMIT" at bounding box center [513, 323] width 96 height 23
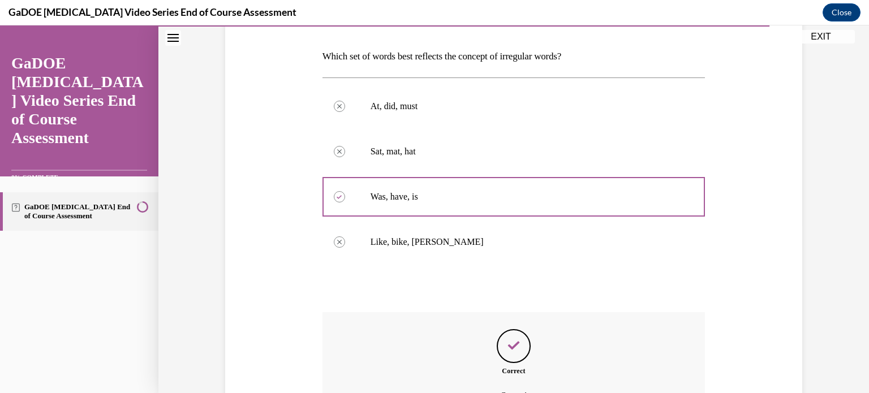
scroll to position [294, 0]
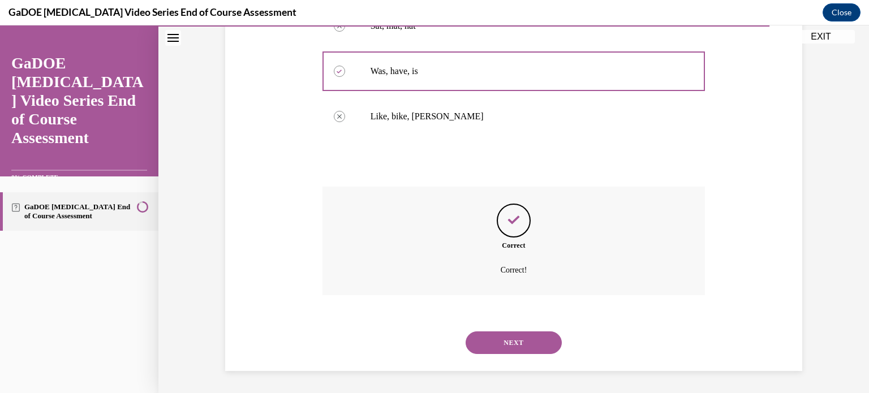
click at [498, 342] on button "NEXT" at bounding box center [513, 342] width 96 height 23
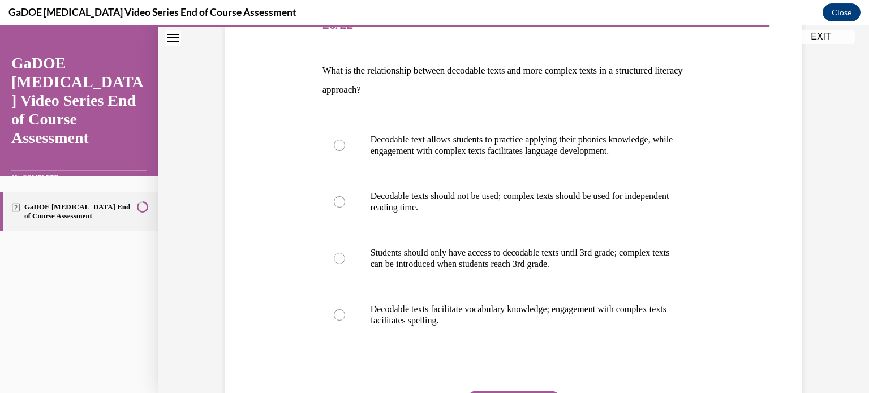
scroll to position [156, 0]
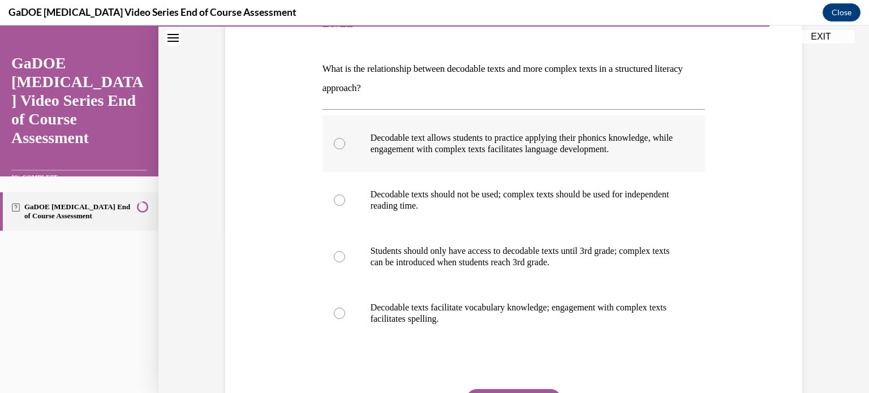
click at [335, 140] on div at bounding box center [339, 143] width 11 height 11
click at [335, 140] on input "Decodable text allows students to practice applying their phonics knowledge, wh…" at bounding box center [339, 143] width 11 height 11
radio input "true"
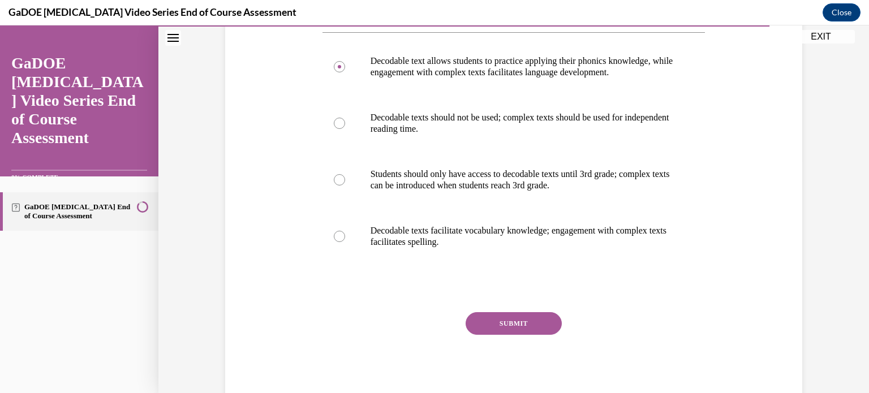
click at [516, 318] on button "SUBMIT" at bounding box center [513, 323] width 96 height 23
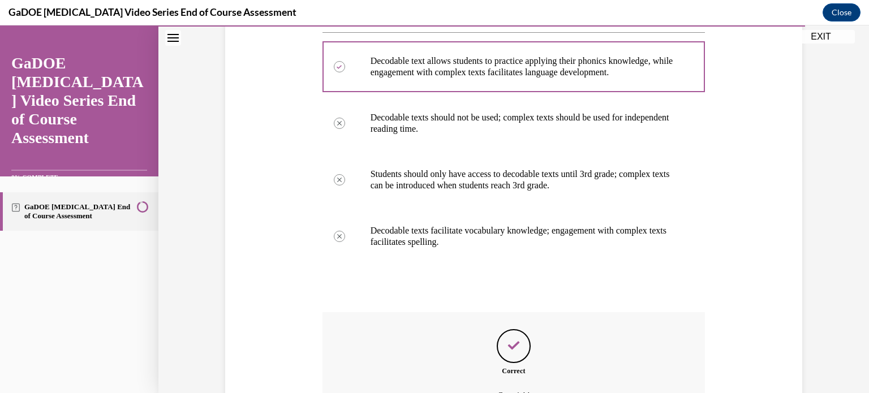
scroll to position [359, 0]
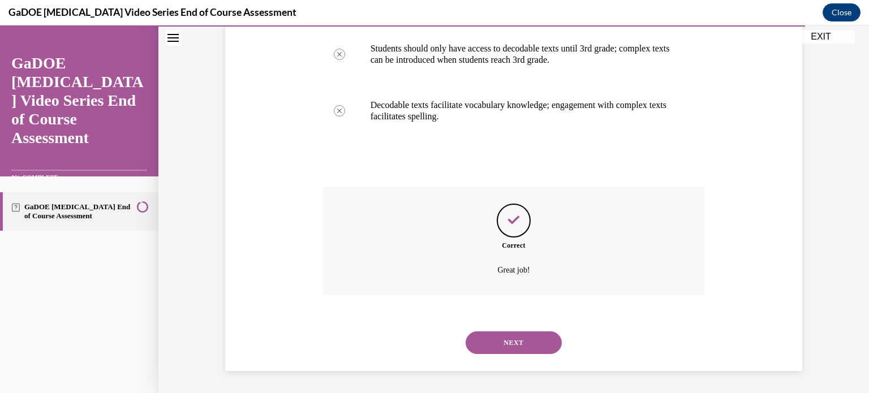
click at [514, 347] on button "NEXT" at bounding box center [513, 342] width 96 height 23
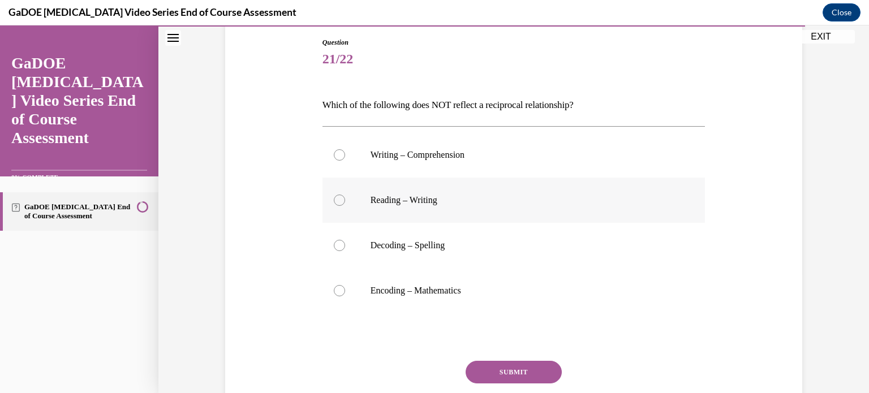
scroll to position [122, 0]
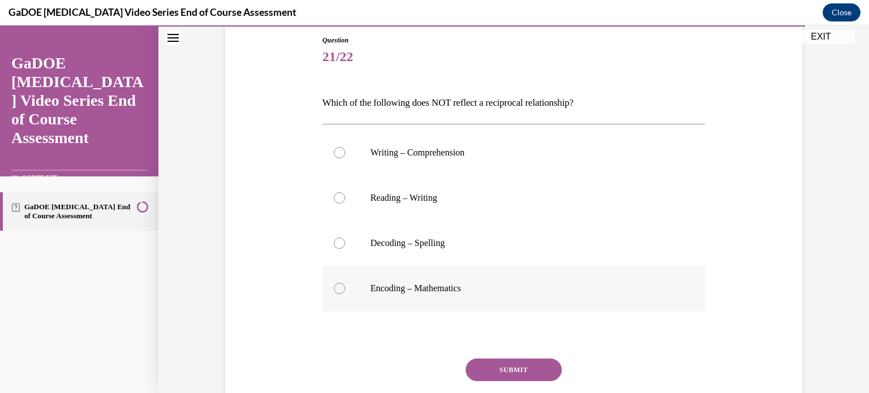
click at [334, 291] on div at bounding box center [339, 288] width 11 height 11
click at [334, 291] on input "Encoding – Mathematics" at bounding box center [339, 288] width 11 height 11
radio input "true"
click at [494, 365] on button "SUBMIT" at bounding box center [513, 370] width 96 height 23
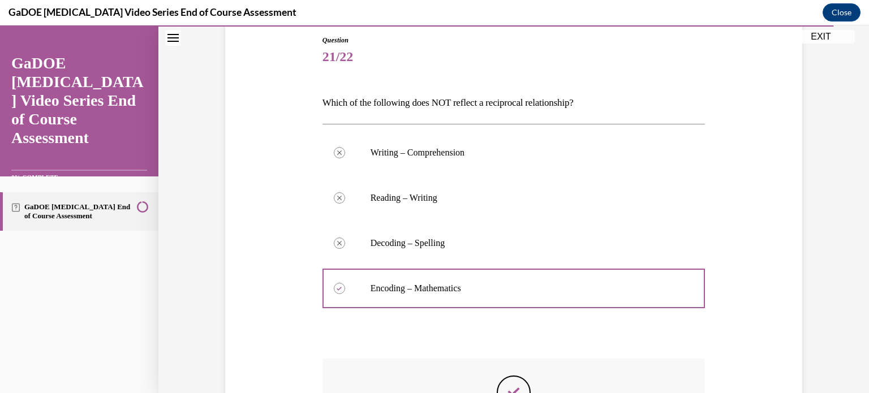
scroll to position [294, 0]
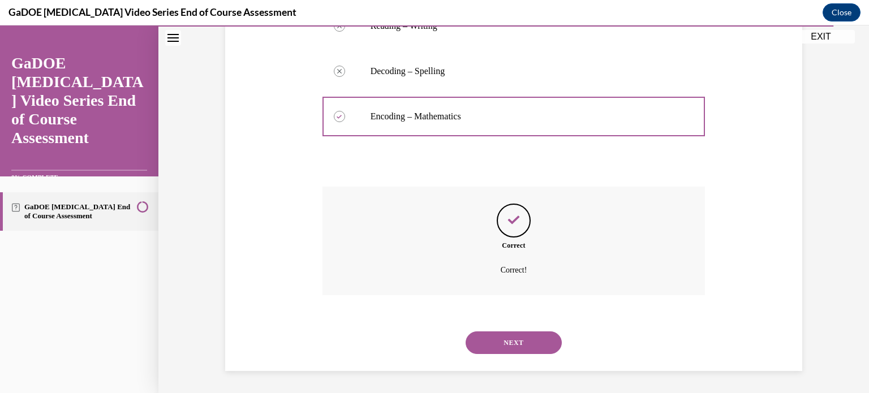
click at [509, 328] on div "NEXT" at bounding box center [513, 342] width 383 height 45
click at [506, 344] on button "NEXT" at bounding box center [513, 342] width 96 height 23
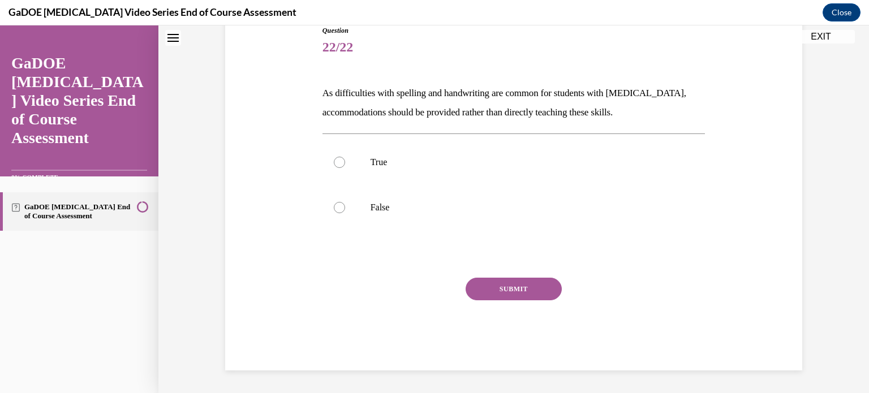
scroll to position [34, 0]
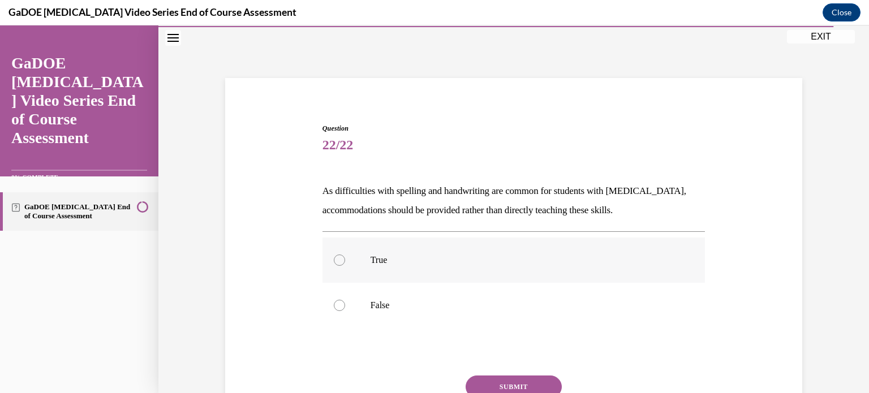
click at [373, 265] on p "True" at bounding box center [523, 260] width 307 height 11
click at [345, 265] on input "True" at bounding box center [339, 260] width 11 height 11
radio input "true"
click at [523, 382] on button "SUBMIT" at bounding box center [513, 387] width 96 height 23
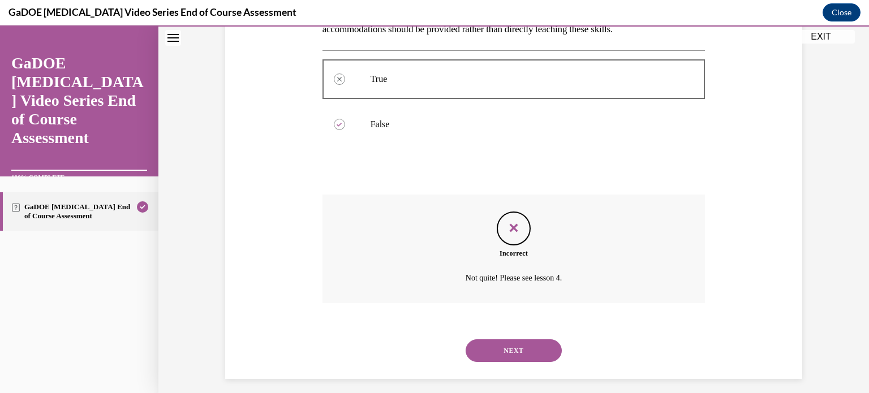
scroll to position [223, 0]
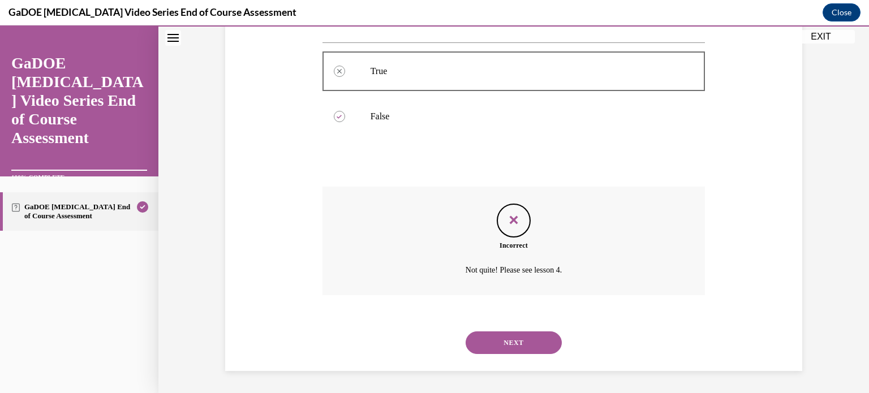
click at [496, 346] on button "NEXT" at bounding box center [513, 342] width 96 height 23
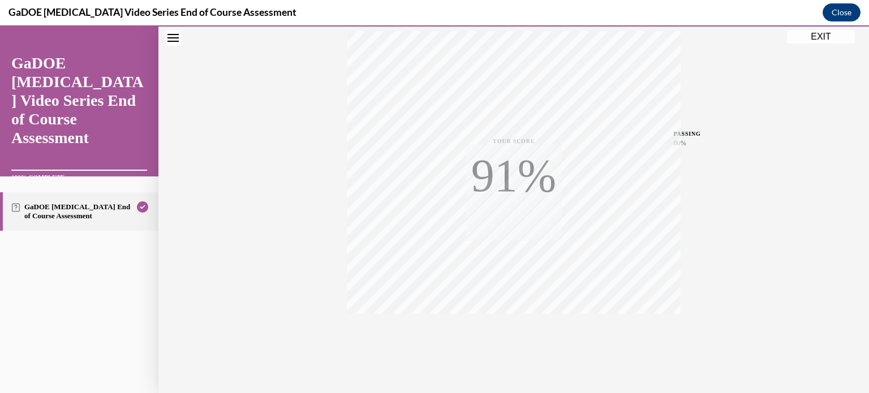
scroll to position [212, 0]
click at [815, 36] on button "EXIT" at bounding box center [821, 37] width 68 height 14
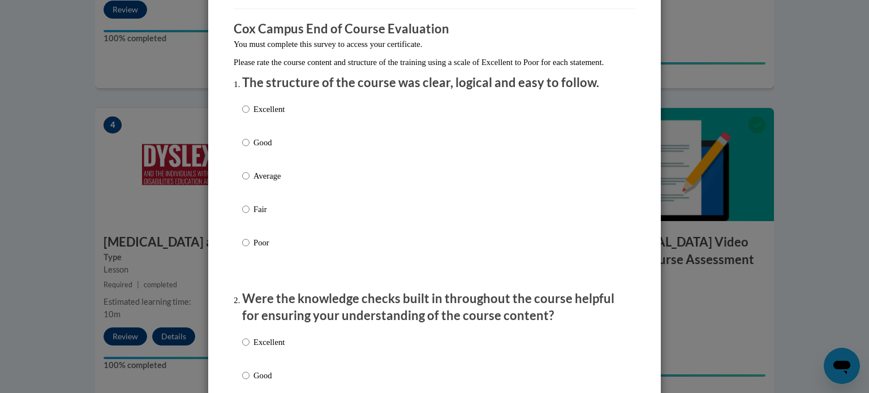
scroll to position [89, 0]
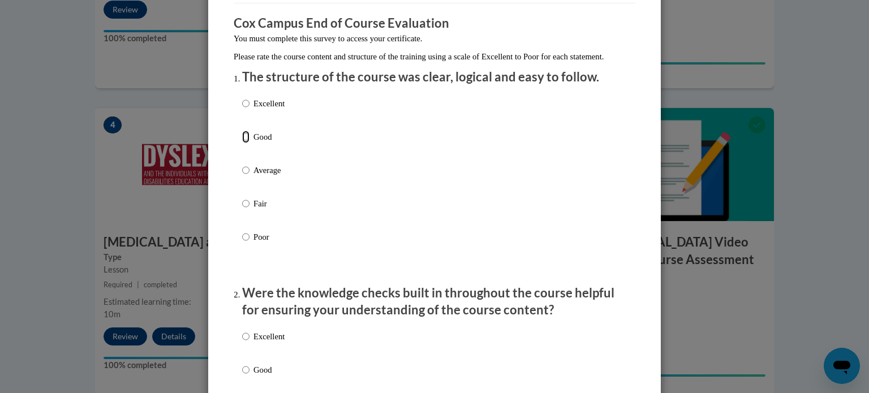
click at [242, 143] on input "Good" at bounding box center [245, 137] width 7 height 12
radio input "true"
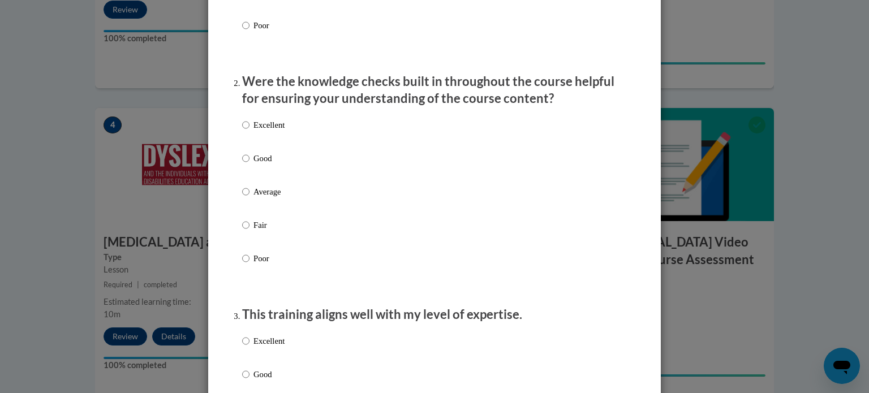
scroll to position [303, 0]
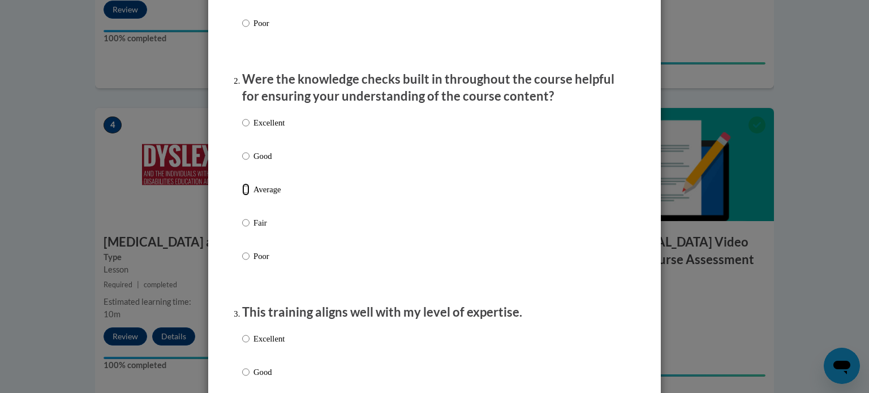
click at [242, 196] on input "Average" at bounding box center [245, 189] width 7 height 12
radio input "true"
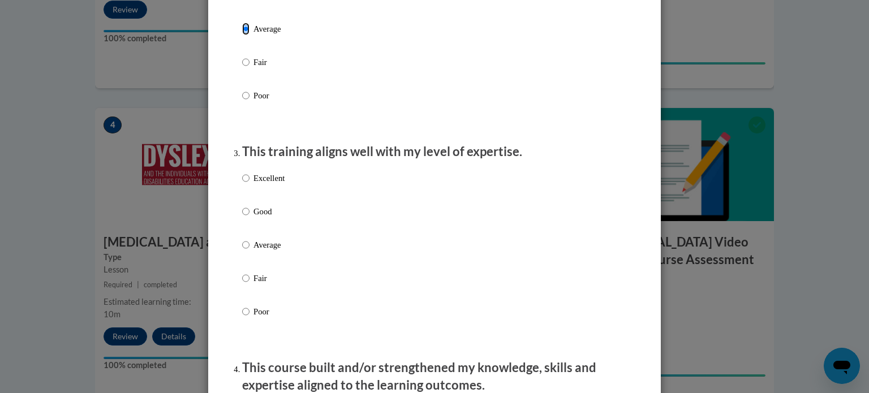
scroll to position [466, 0]
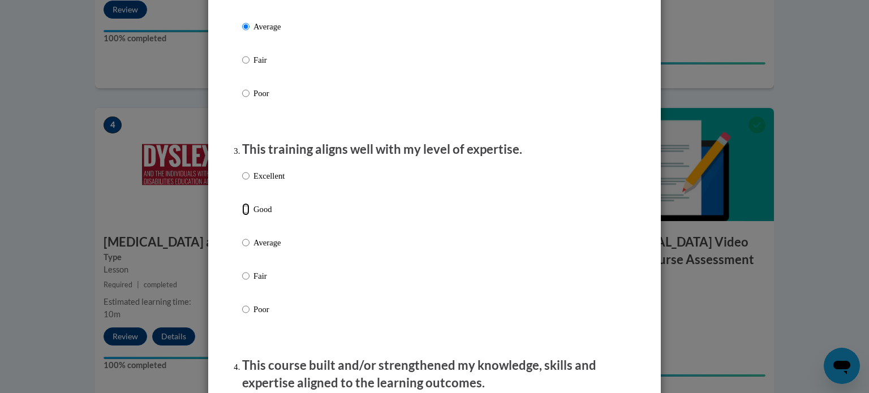
click at [242, 215] on input "Good" at bounding box center [245, 209] width 7 height 12
radio input "true"
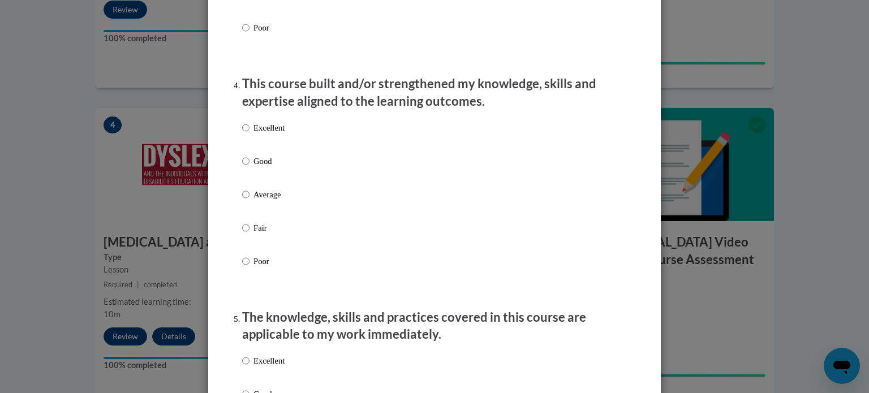
scroll to position [750, 0]
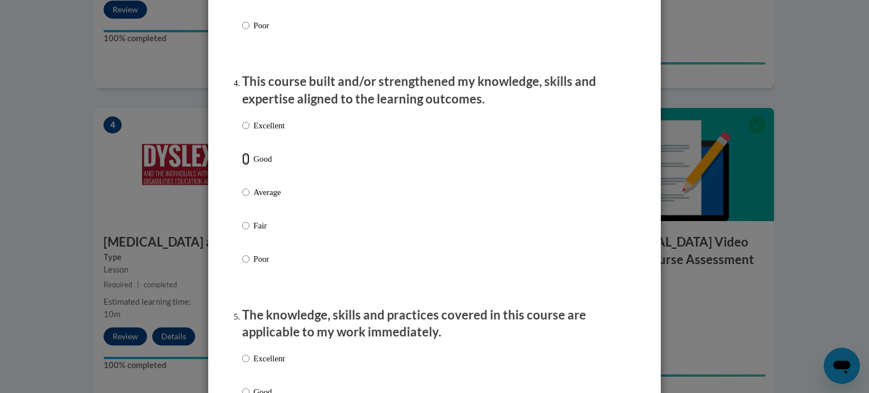
click at [242, 165] on input "Good" at bounding box center [245, 159] width 7 height 12
radio input "true"
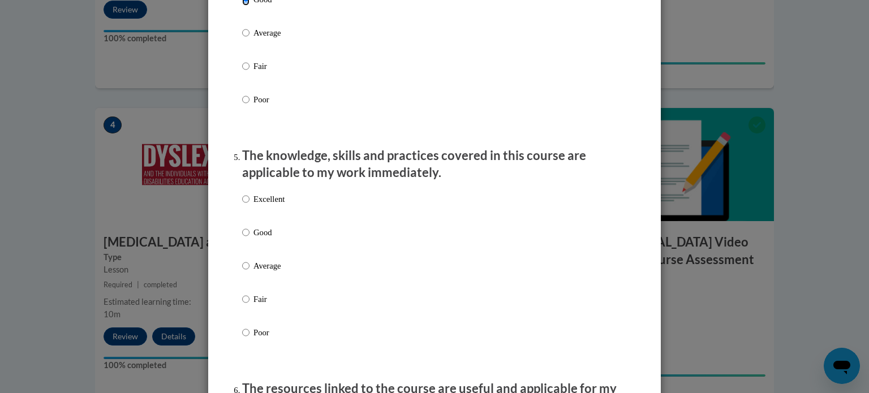
scroll to position [912, 0]
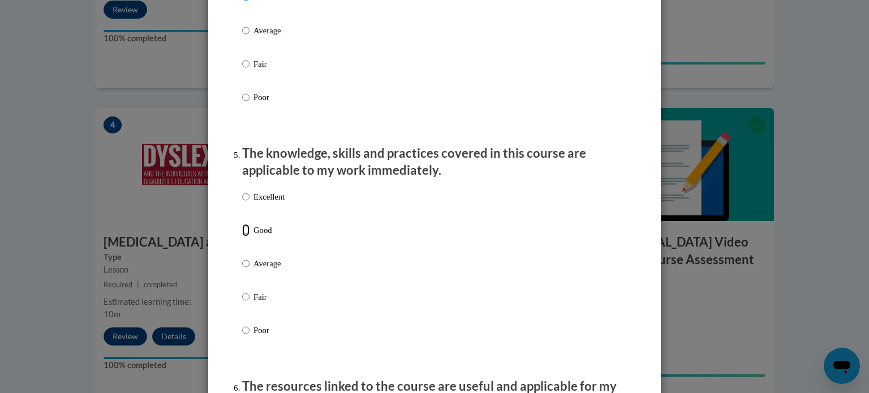
click at [242, 236] on input "Good" at bounding box center [245, 230] width 7 height 12
radio input "true"
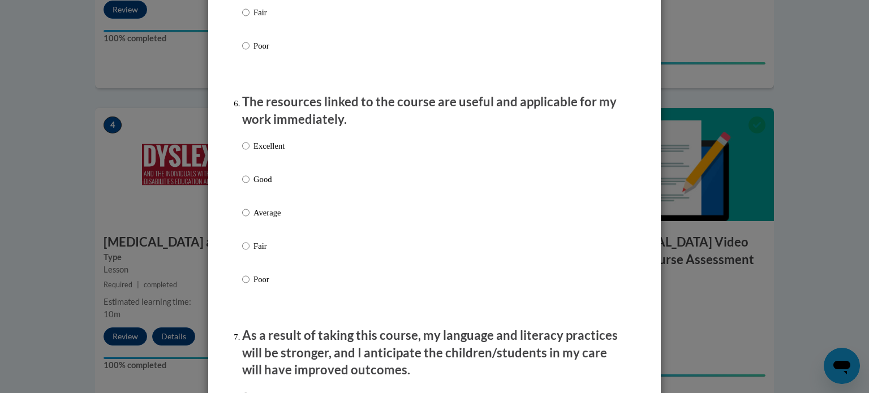
scroll to position [1199, 0]
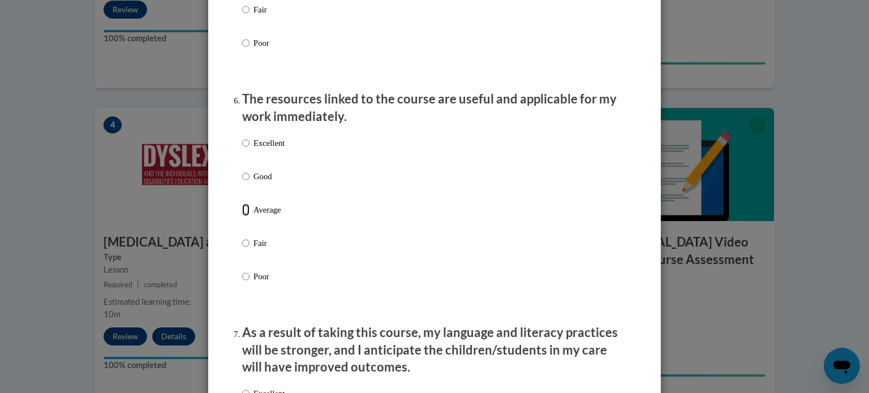
click at [242, 216] on input "Average" at bounding box center [245, 210] width 7 height 12
radio input "true"
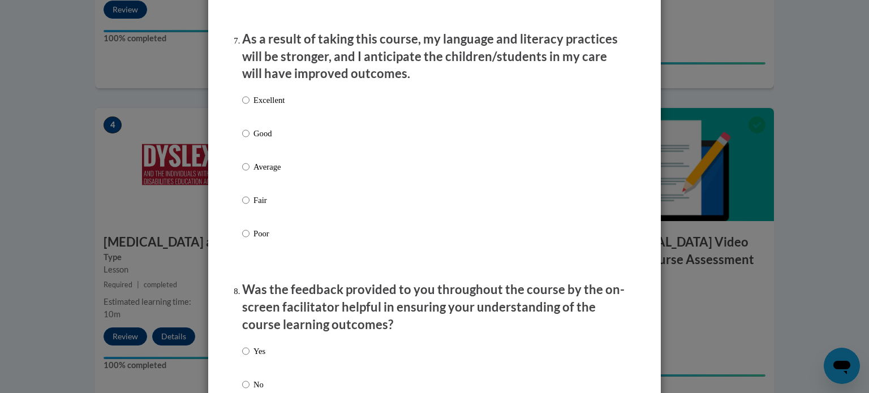
scroll to position [1493, 0]
click at [242, 139] on input "Good" at bounding box center [245, 133] width 7 height 12
radio input "true"
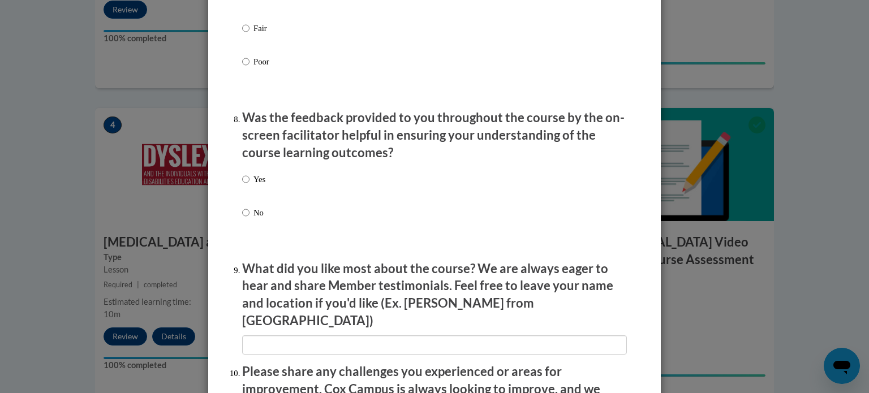
scroll to position [1962, 0]
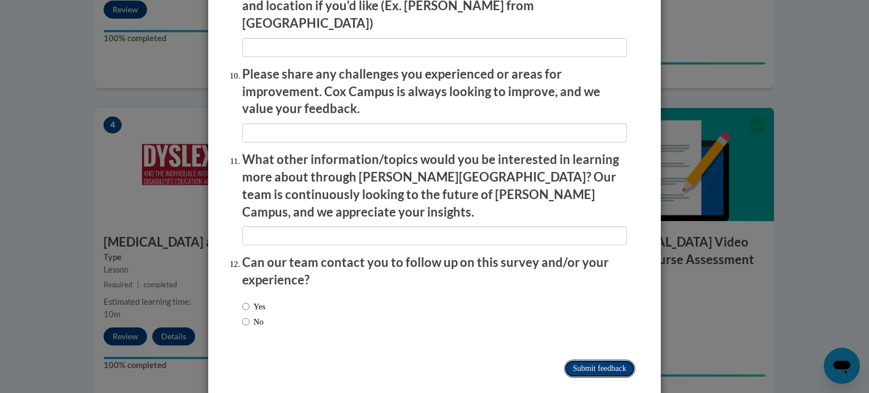
click at [605, 360] on input "Submit feedback" at bounding box center [599, 369] width 71 height 18
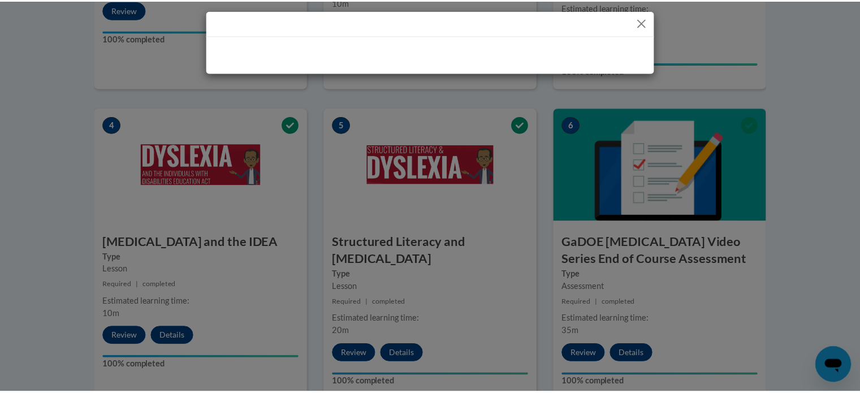
scroll to position [0, 0]
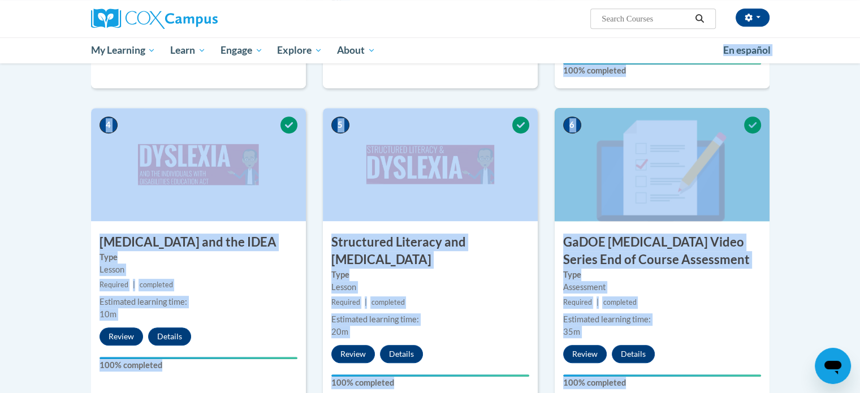
drag, startPoint x: 670, startPoint y: 46, endPoint x: 844, endPoint y: 157, distance: 206.7
click at [844, 157] on body "Mark Dzioba (America/Chicago UTC-05:00) My Profile Inbox Group Dashboard My Tra…" at bounding box center [430, 85] width 860 height 1238
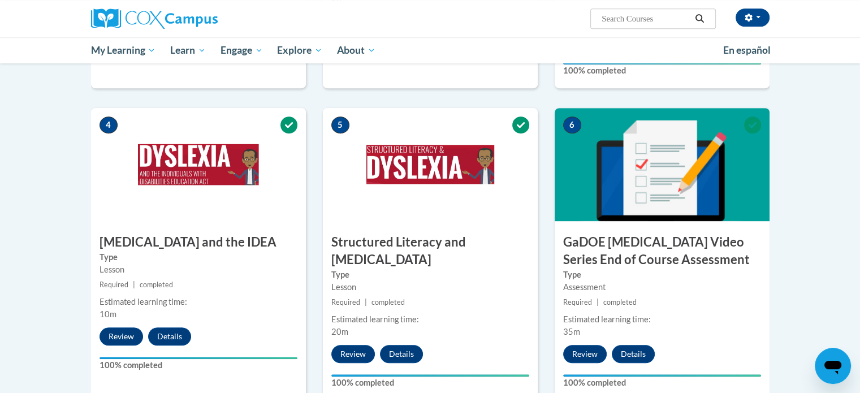
click at [844, 157] on body "Mark Dzioba (America/Chicago UTC-05:00) My Profile Inbox Group Dashboard My Tra…" at bounding box center [430, 85] width 860 height 1238
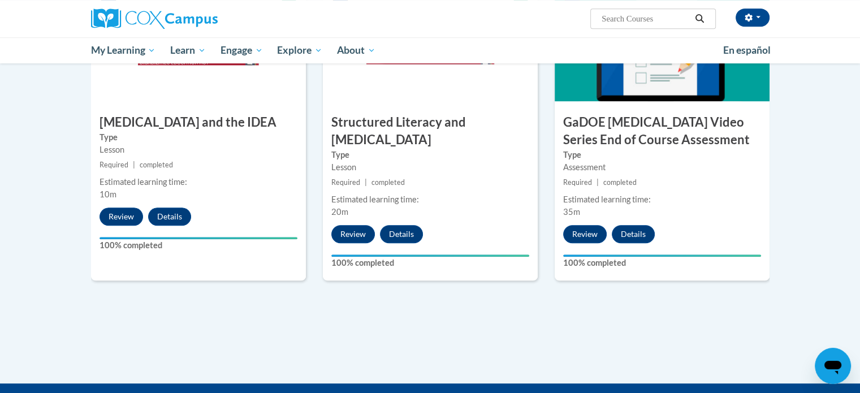
scroll to position [653, 0]
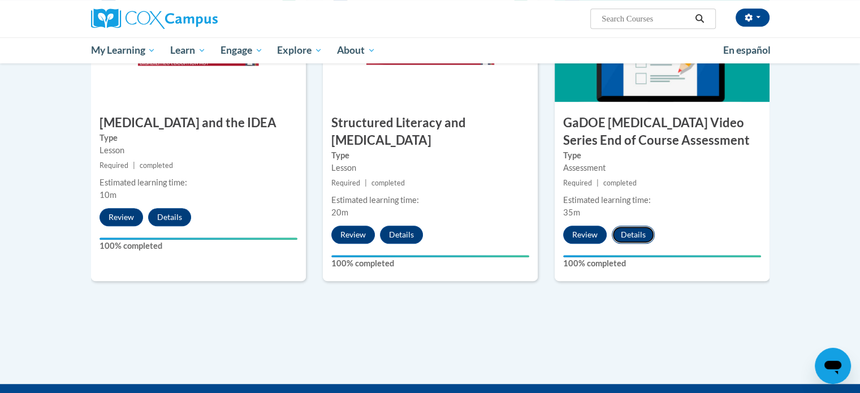
click at [628, 226] on button "Details" at bounding box center [633, 235] width 43 height 18
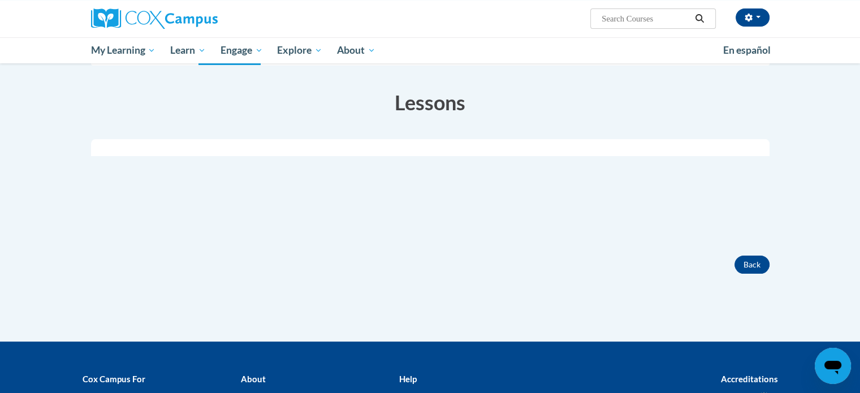
scroll to position [234, 0]
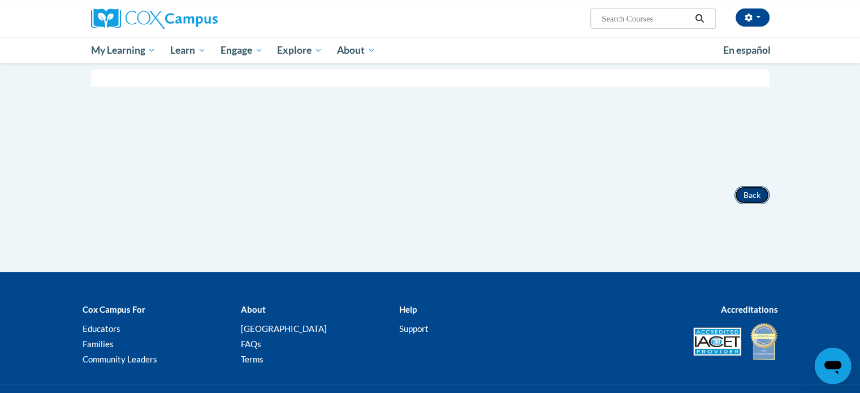
click at [750, 193] on button "Back" at bounding box center [752, 195] width 35 height 18
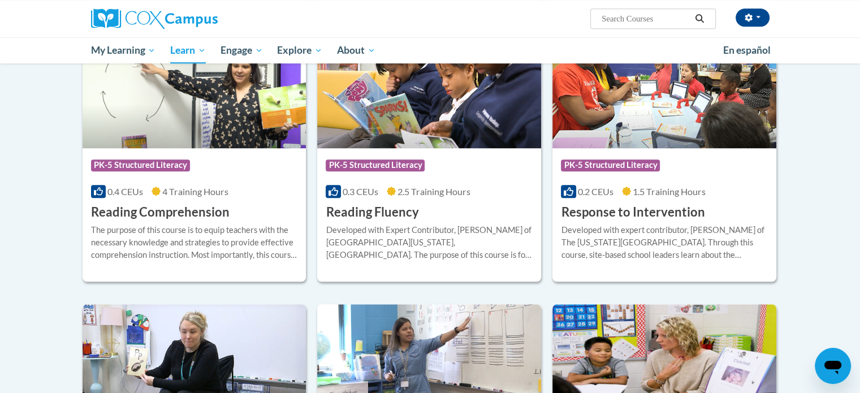
scroll to position [1010, 0]
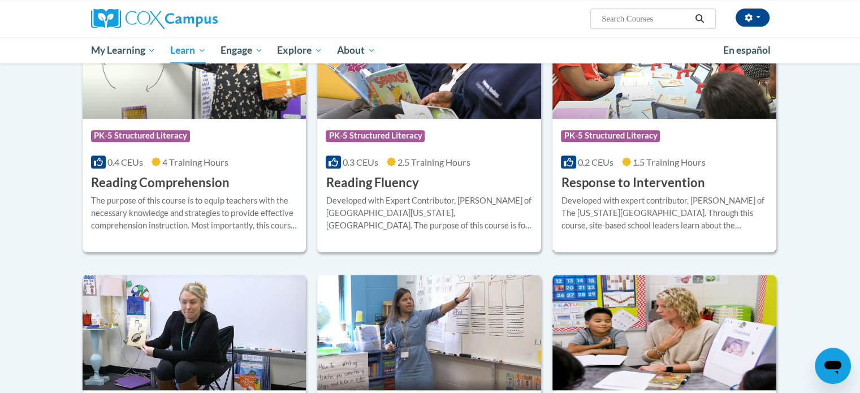
click at [637, 185] on h3 "Response to Intervention" at bounding box center [633, 183] width 144 height 18
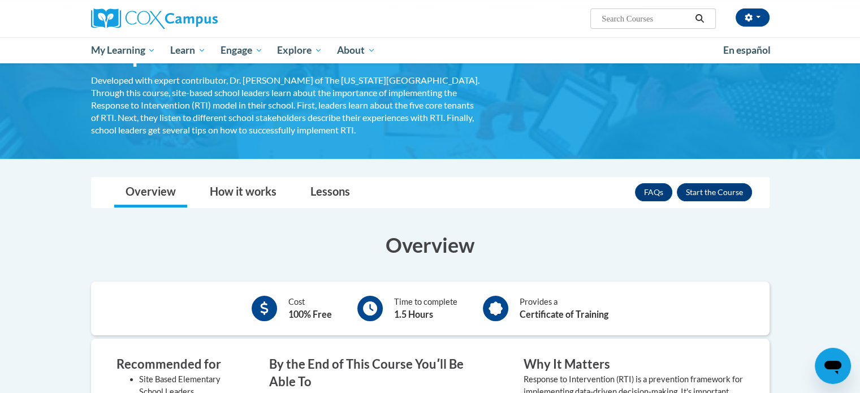
scroll to position [90, 0]
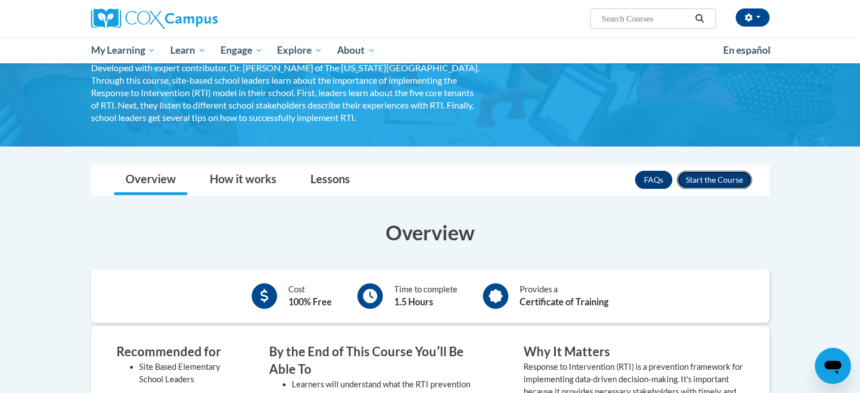
click at [731, 187] on button "Enroll" at bounding box center [714, 180] width 75 height 18
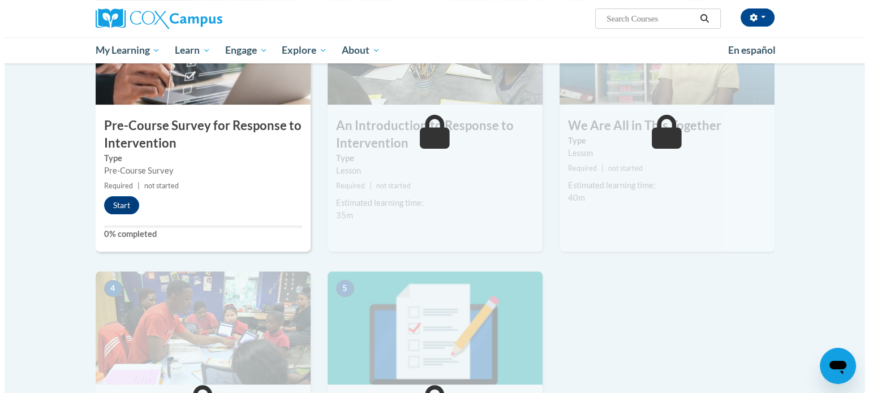
scroll to position [319, 0]
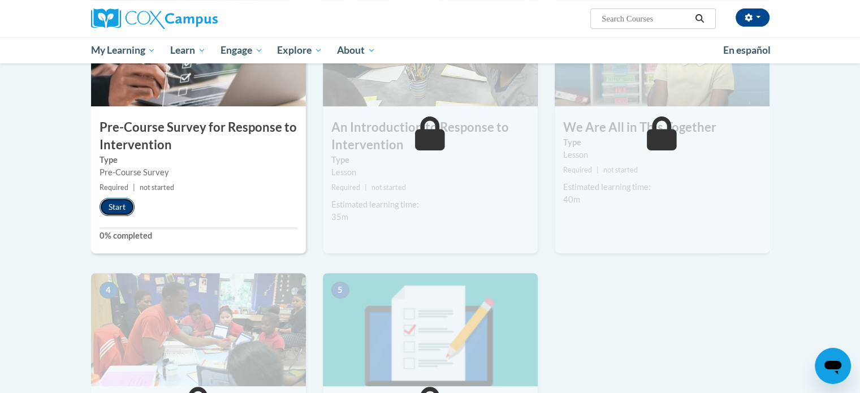
click at [120, 205] on button "Start" at bounding box center [117, 207] width 35 height 18
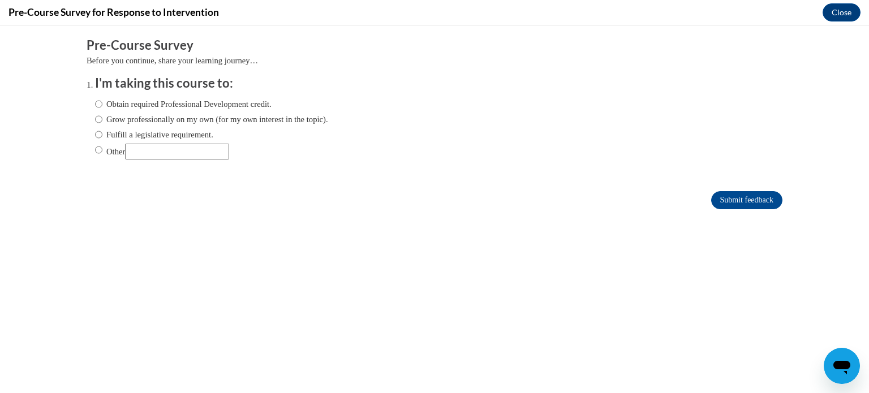
scroll to position [0, 0]
click at [95, 135] on label "Fulfill a legislative requirement." at bounding box center [154, 134] width 118 height 12
click at [95, 135] on input "Fulfill a legislative requirement." at bounding box center [98, 134] width 7 height 12
radio input "true"
click at [719, 199] on input "Submit feedback" at bounding box center [746, 200] width 71 height 18
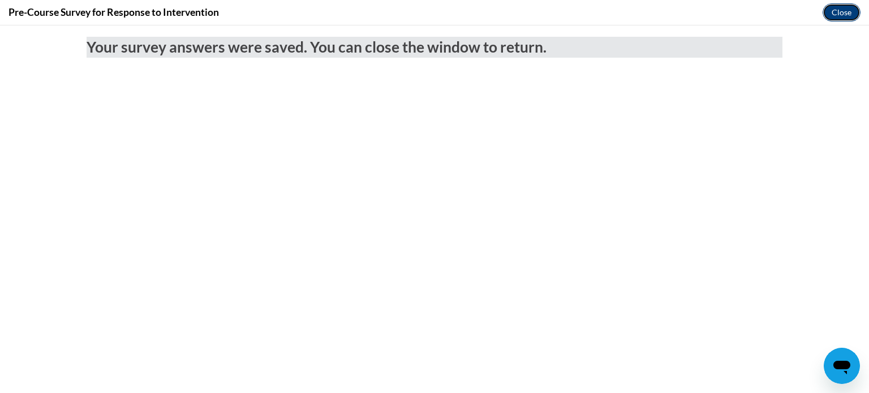
click at [834, 19] on button "Close" at bounding box center [841, 12] width 38 height 18
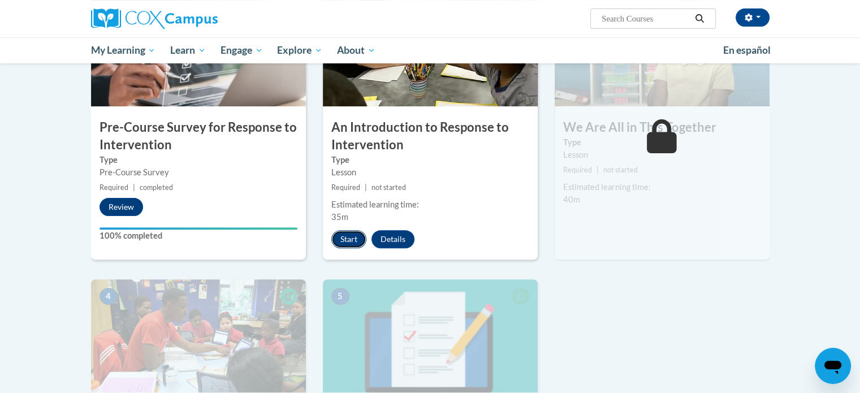
click at [349, 239] on button "Start" at bounding box center [348, 239] width 35 height 18
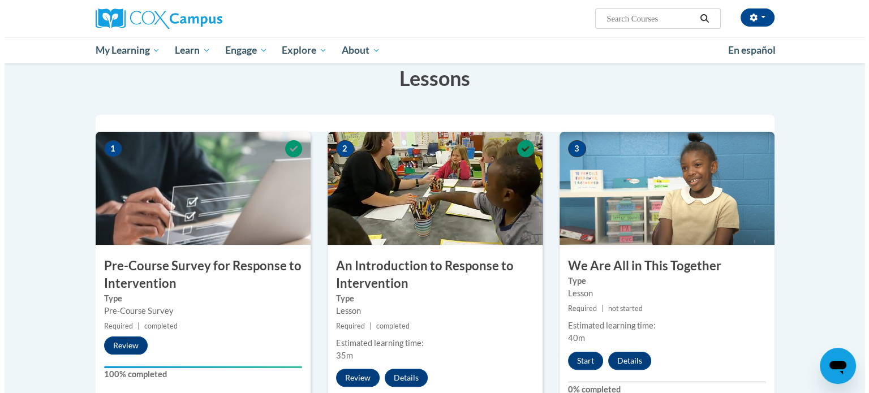
scroll to position [181, 0]
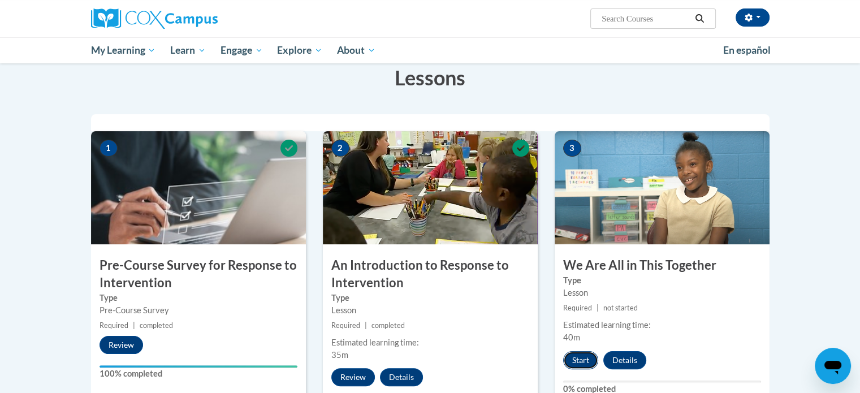
click at [575, 360] on button "Start" at bounding box center [580, 360] width 35 height 18
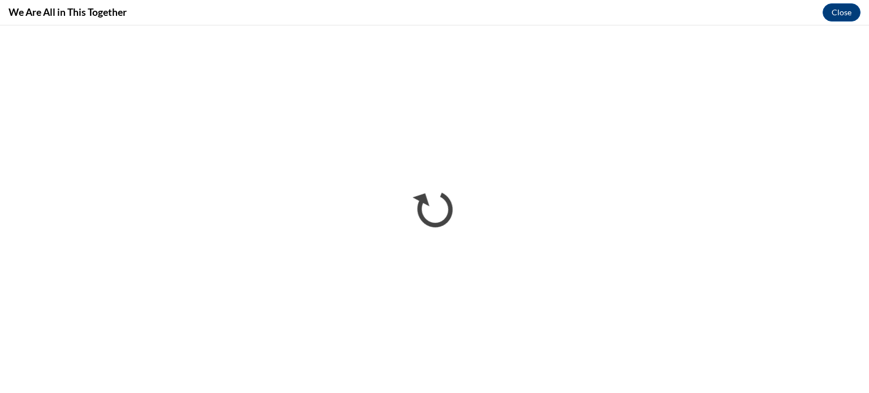
scroll to position [0, 0]
